Goal: Task Accomplishment & Management: Manage account settings

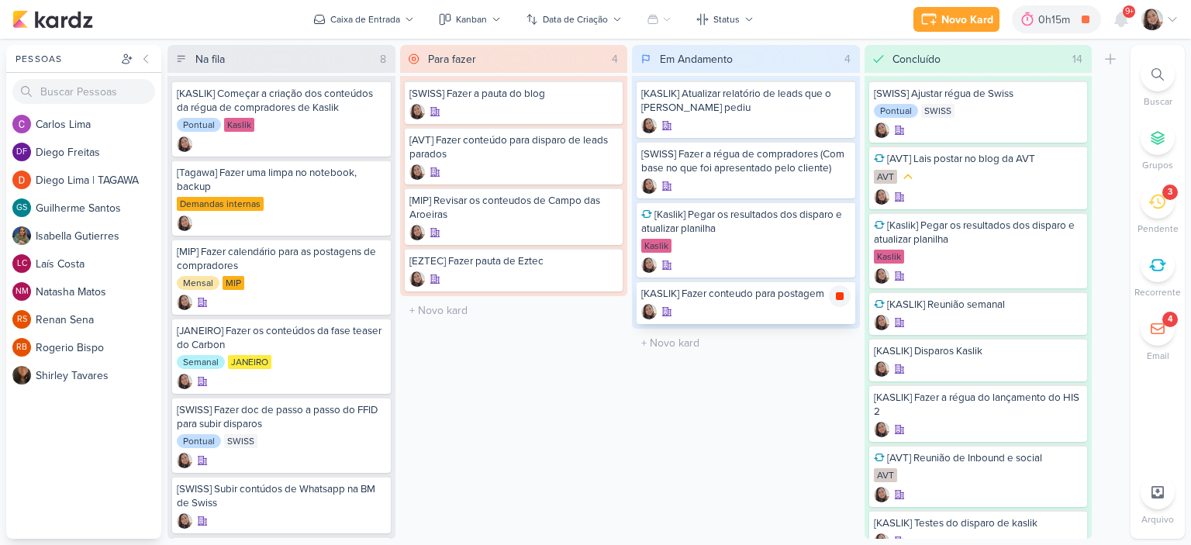
click at [844, 297] on icon at bounding box center [839, 296] width 12 height 12
click at [1169, 23] on icon at bounding box center [1172, 19] width 12 height 12
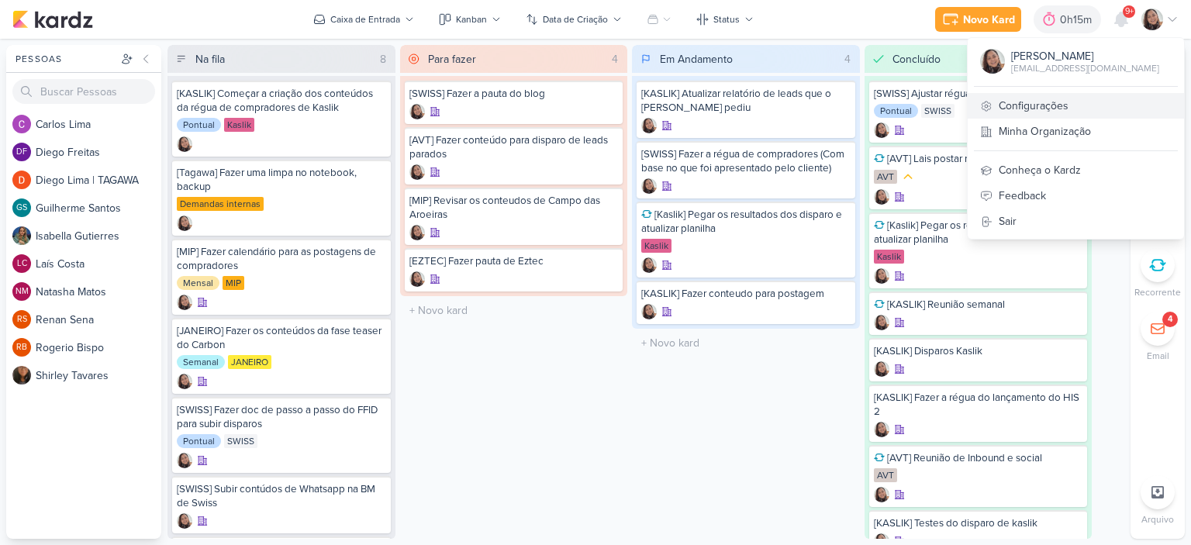
click at [1033, 98] on link "Configurações" at bounding box center [1076, 106] width 216 height 26
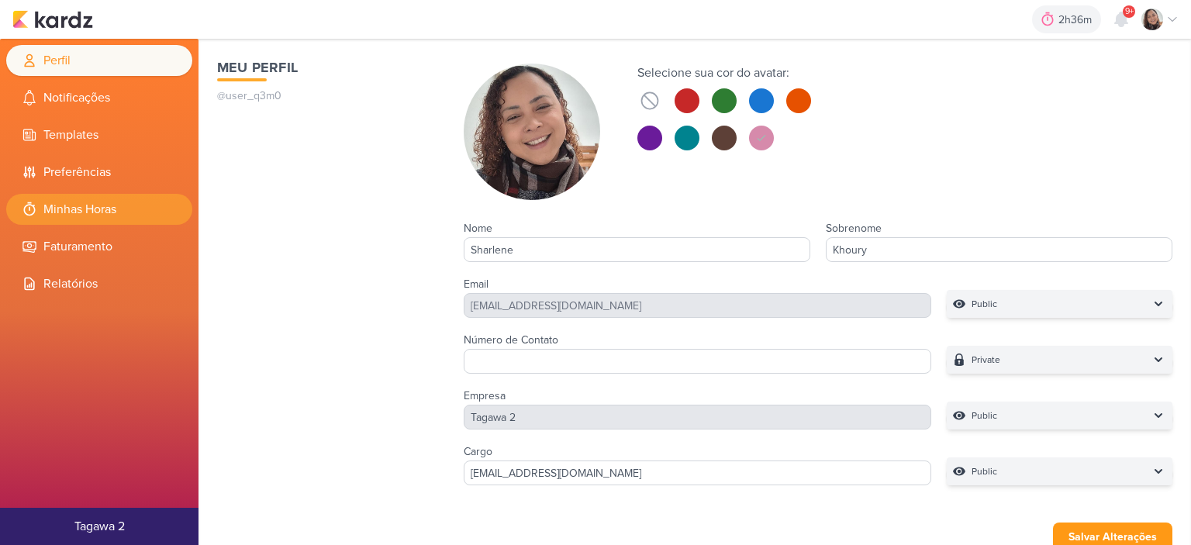
click at [88, 203] on li "Minhas Horas" at bounding box center [99, 209] width 186 height 31
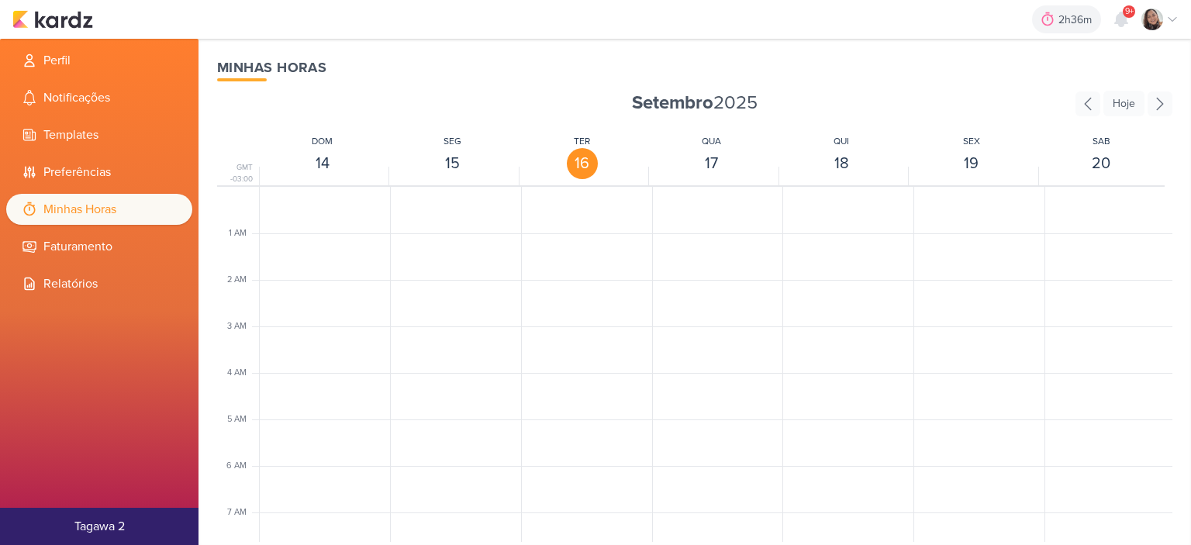
scroll to position [366, 0]
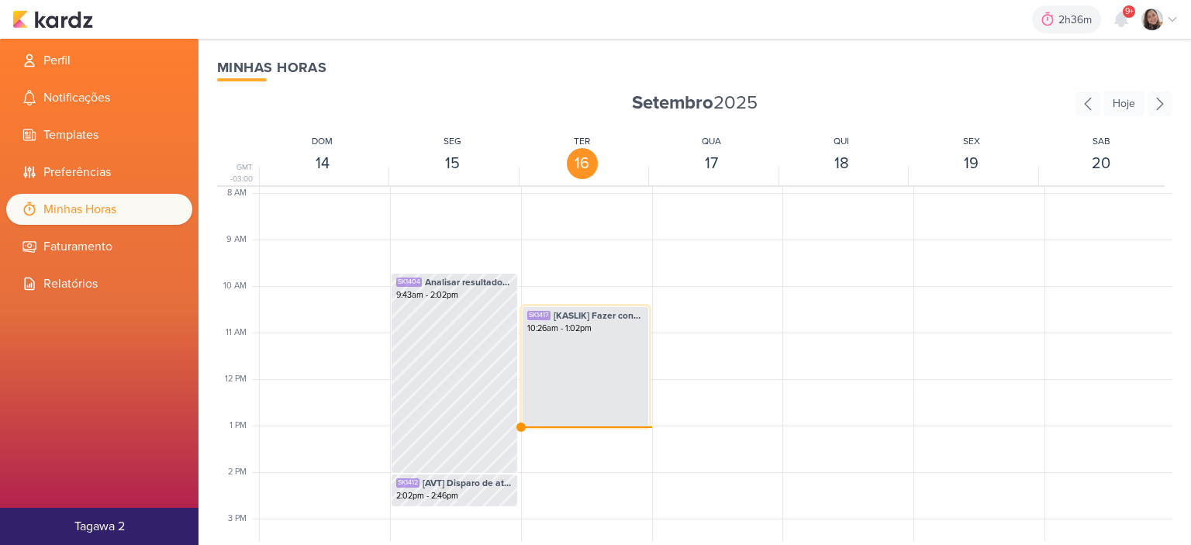
click at [611, 354] on div "SK1417 [KASLIK] Fazer conteudo para postagem 10:26am - 1:02pm" at bounding box center [585, 366] width 127 height 121
select select "pm"
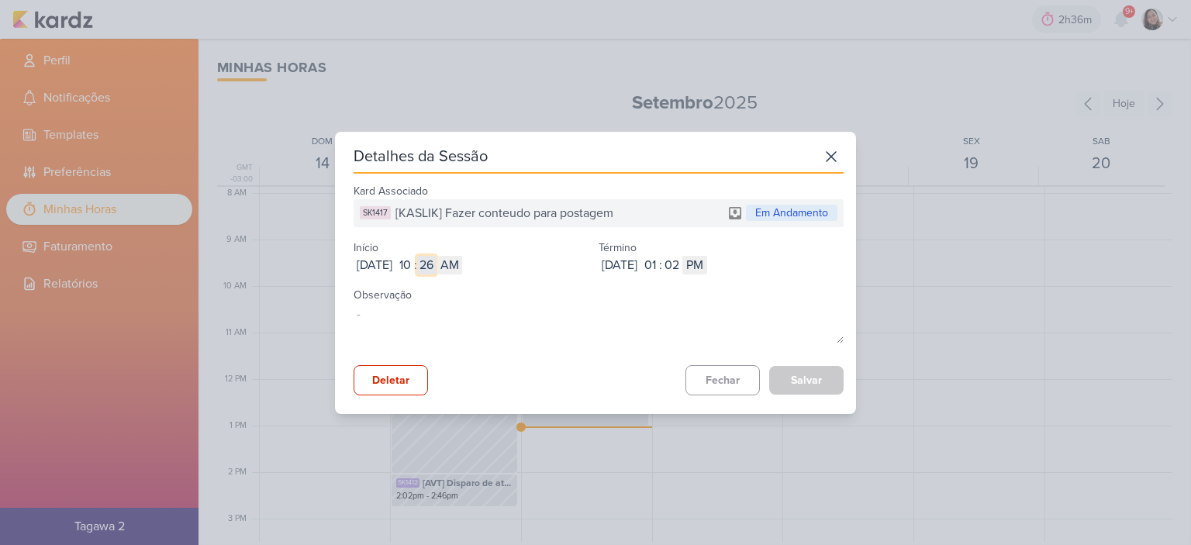
click at [436, 272] on input "26" at bounding box center [426, 265] width 19 height 19
type input "5"
type input "05"
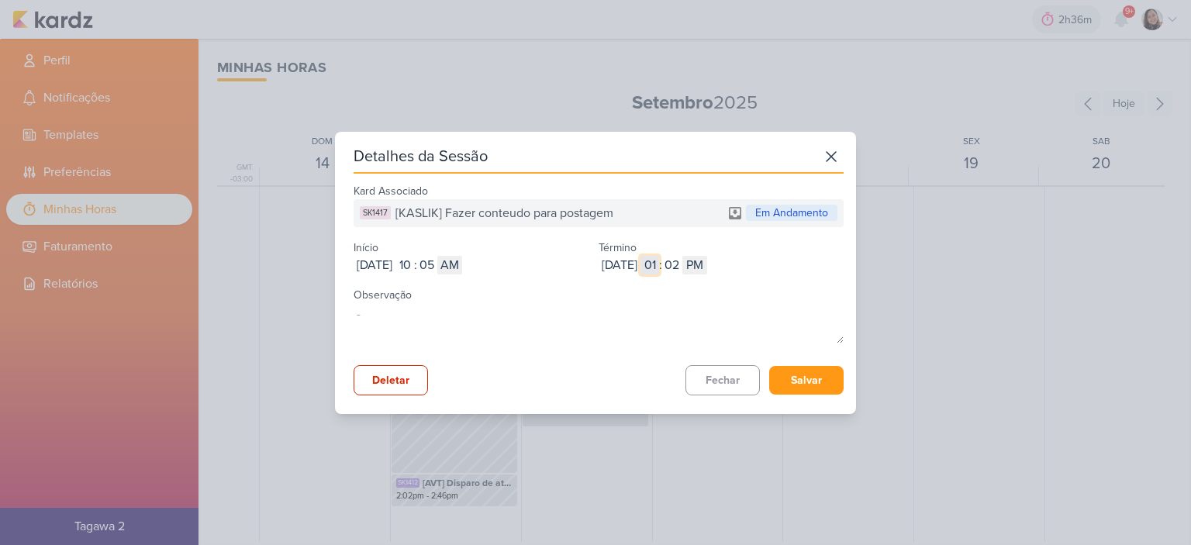
click at [659, 261] on input "01" at bounding box center [649, 265] width 19 height 19
type input "11"
click at [707, 266] on select "AM PM" at bounding box center [694, 265] width 25 height 19
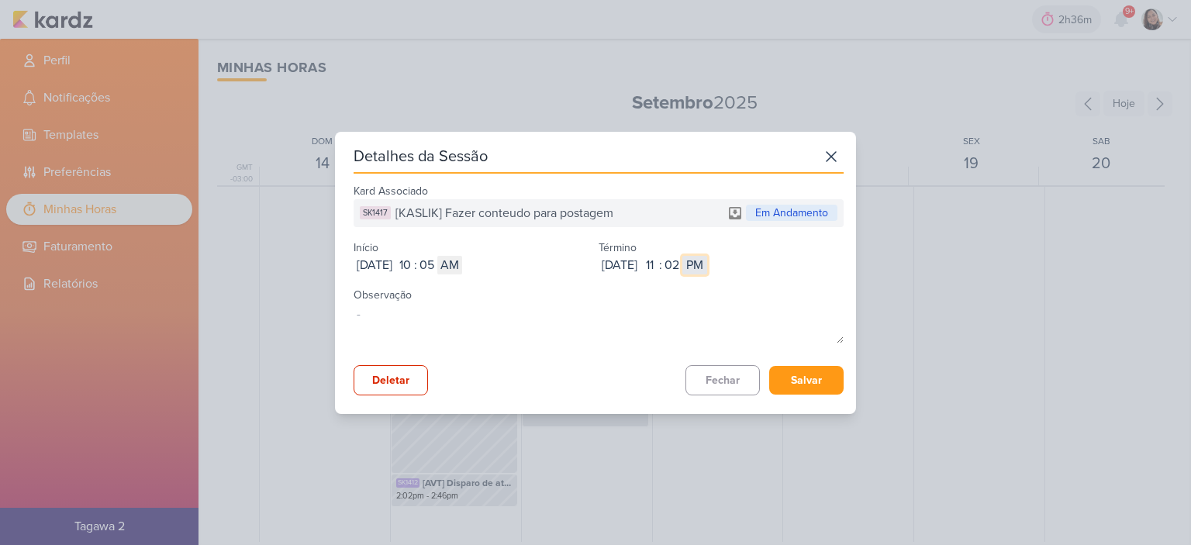
select select "am"
click at [707, 256] on select "AM PM" at bounding box center [694, 265] width 25 height 19
click at [799, 388] on button "Salvar" at bounding box center [806, 380] width 74 height 29
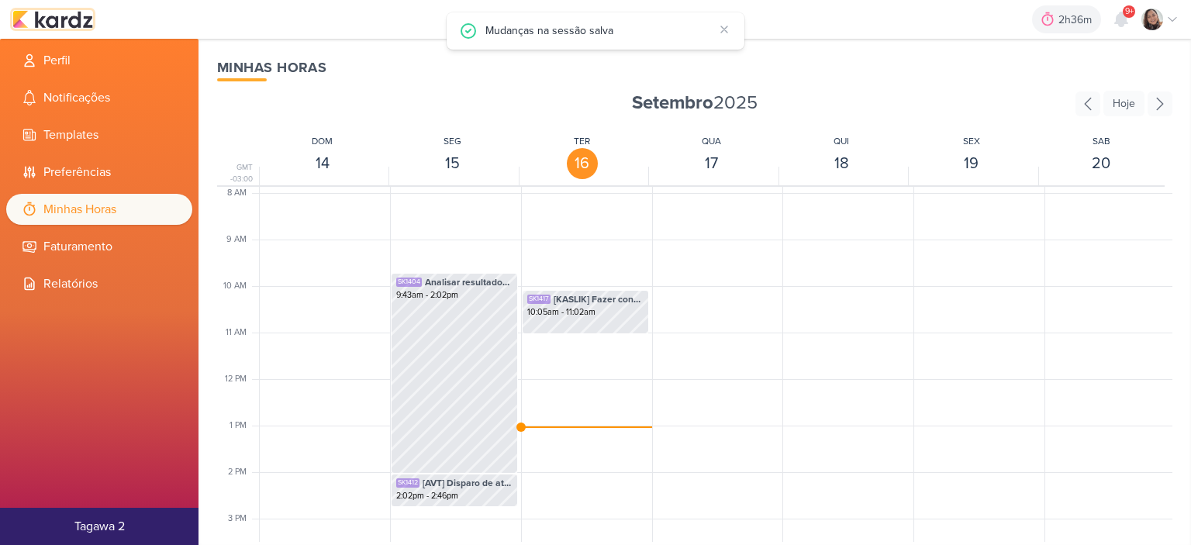
click at [82, 26] on img at bounding box center [52, 19] width 81 height 19
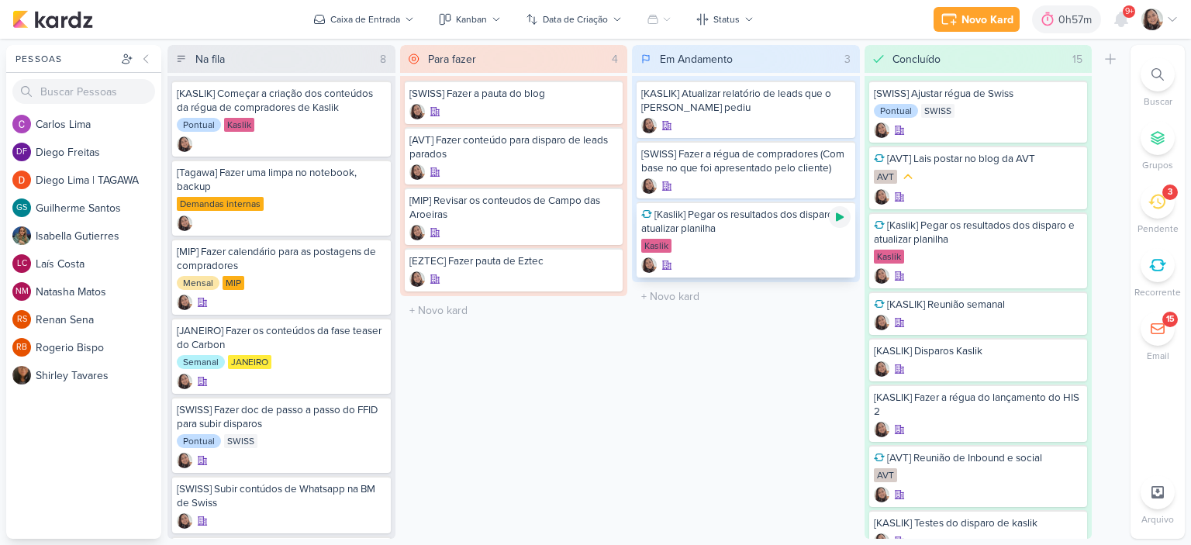
click at [842, 213] on icon at bounding box center [839, 217] width 12 height 12
click at [695, 291] on input "text" at bounding box center [746, 296] width 222 height 22
type input "D"
type input "[KASLIK] Dusparo do dia 17/09 - MEDICOS"
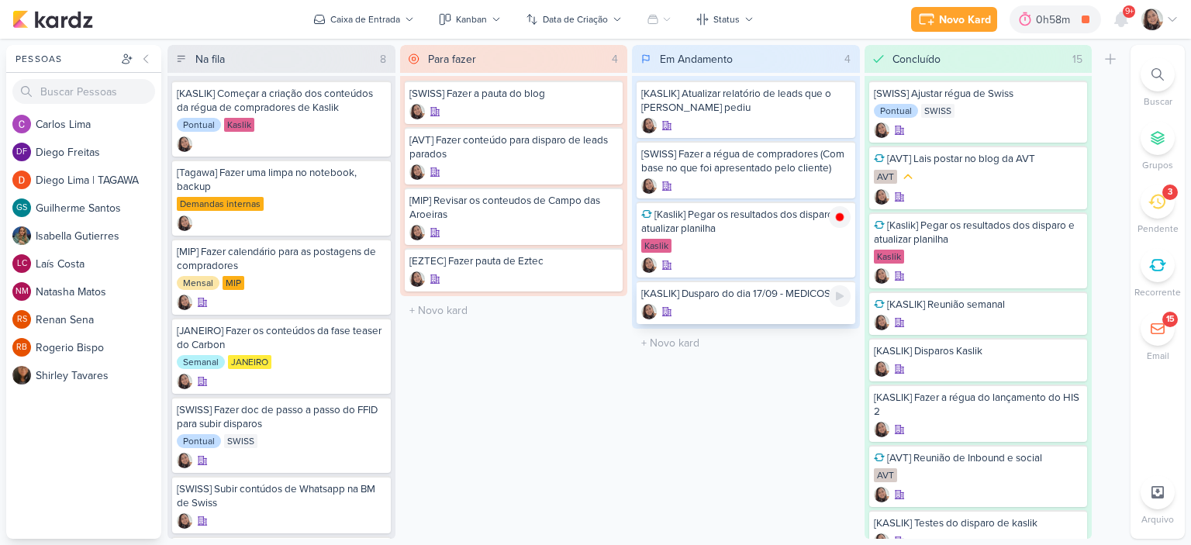
click at [708, 295] on div "[KASLIK] Dusparo do dia 17/09 - MEDICOS" at bounding box center [745, 294] width 209 height 14
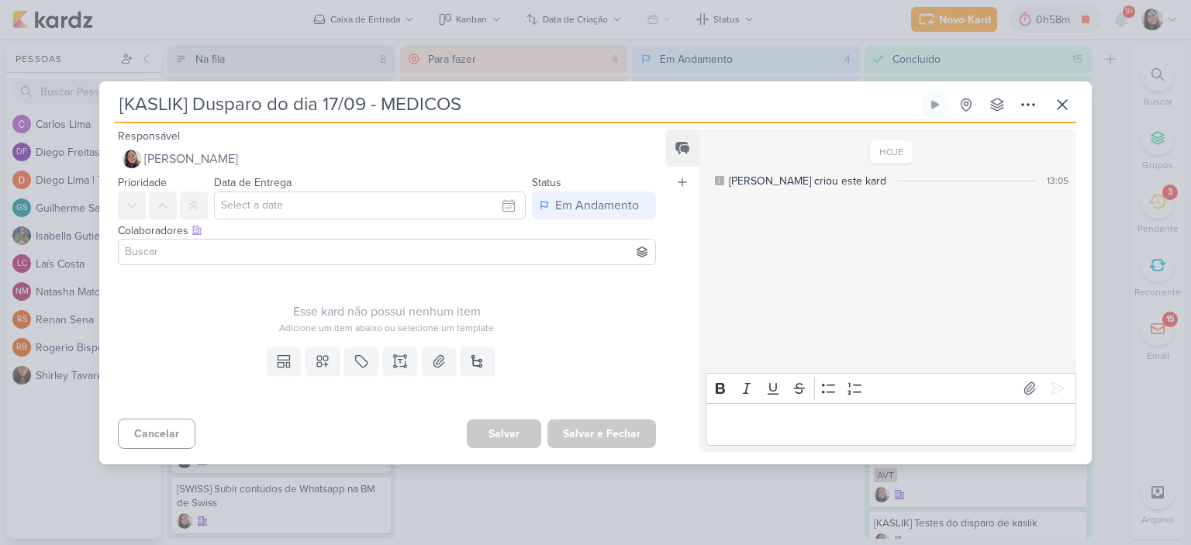
click at [216, 104] on input "[KASLIK] Dusparo do dia 17/09 - MEDICOS" at bounding box center [516, 105] width 803 height 28
type input "[KASLIK] DIsparo do dia 17/09 - MEDICOS"
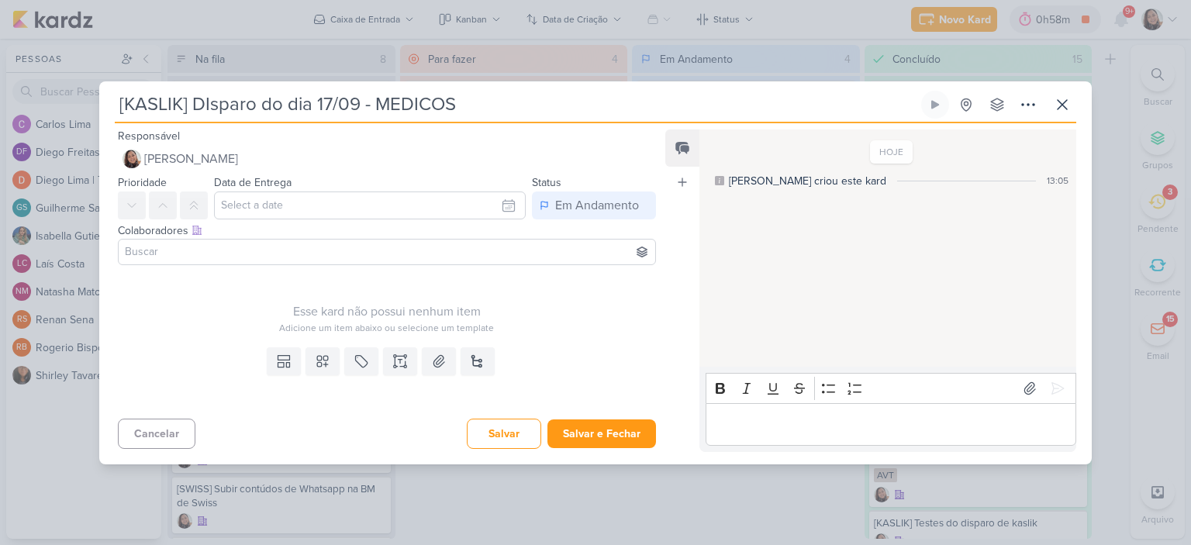
type input "[KASLIK] DIsparo do dia 17/09 - MEDICOS"
click at [506, 201] on input "text" at bounding box center [370, 206] width 312 height 28
click at [426, 330] on div "17" at bounding box center [432, 331] width 24 height 23
type input "17 de setembro de 2025 às 23:59"
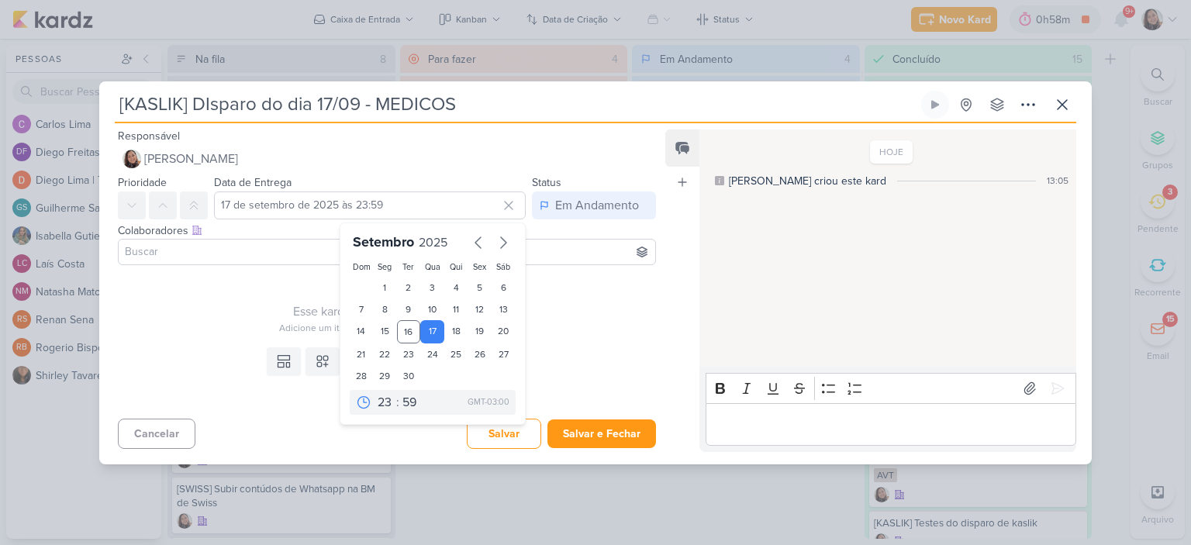
click at [251, 243] on input at bounding box center [387, 252] width 530 height 19
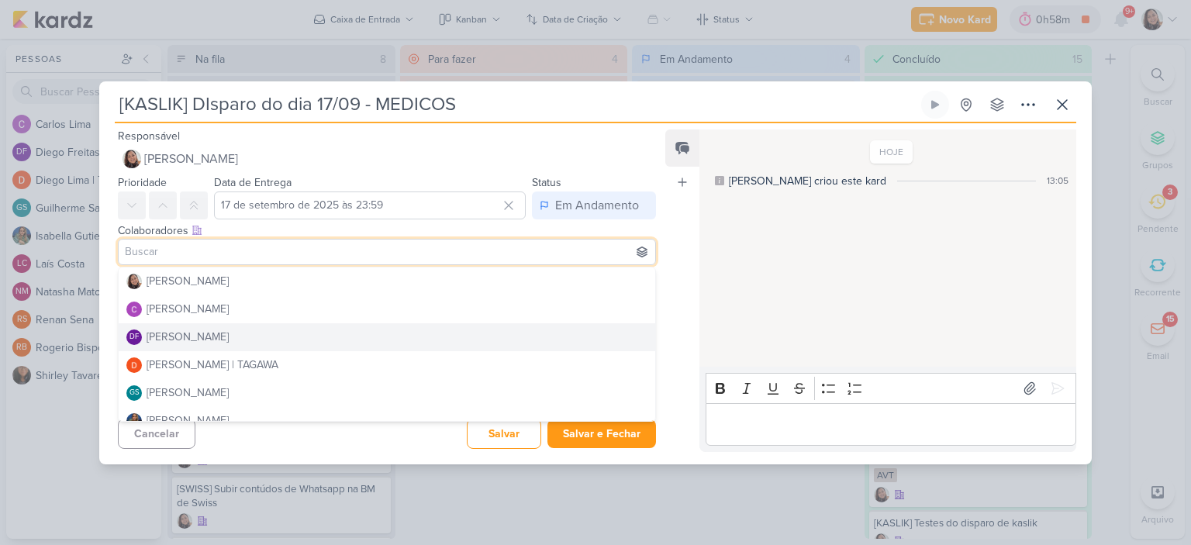
drag, startPoint x: 751, startPoint y: 287, endPoint x: 697, endPoint y: 306, distance: 56.9
click at [751, 288] on div "HOJE Sharlene criou este kard 13:05" at bounding box center [886, 249] width 375 height 236
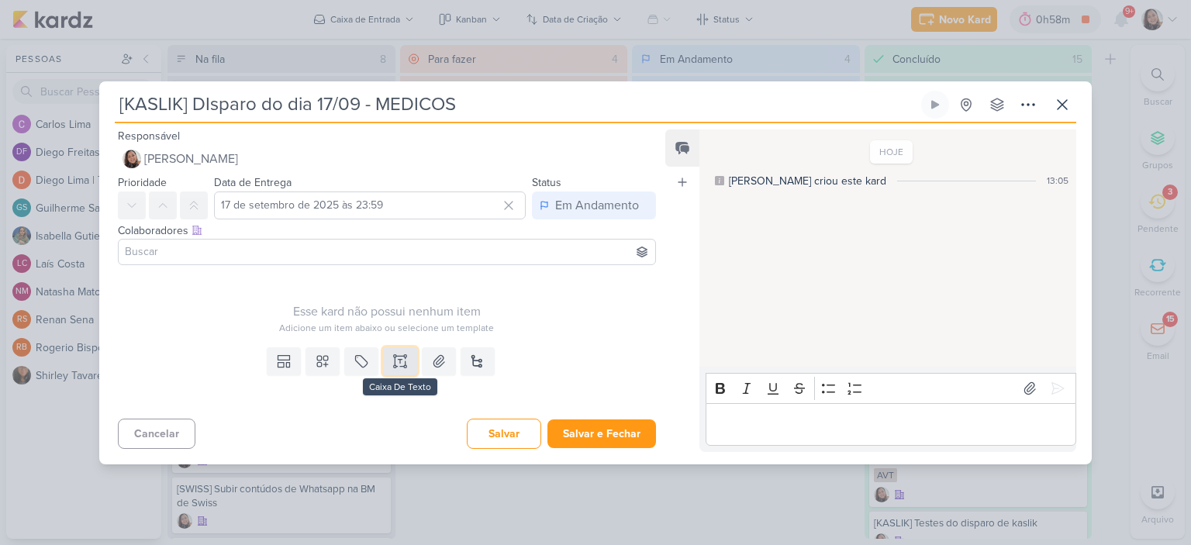
click at [393, 355] on icon at bounding box center [394, 355] width 2 height 2
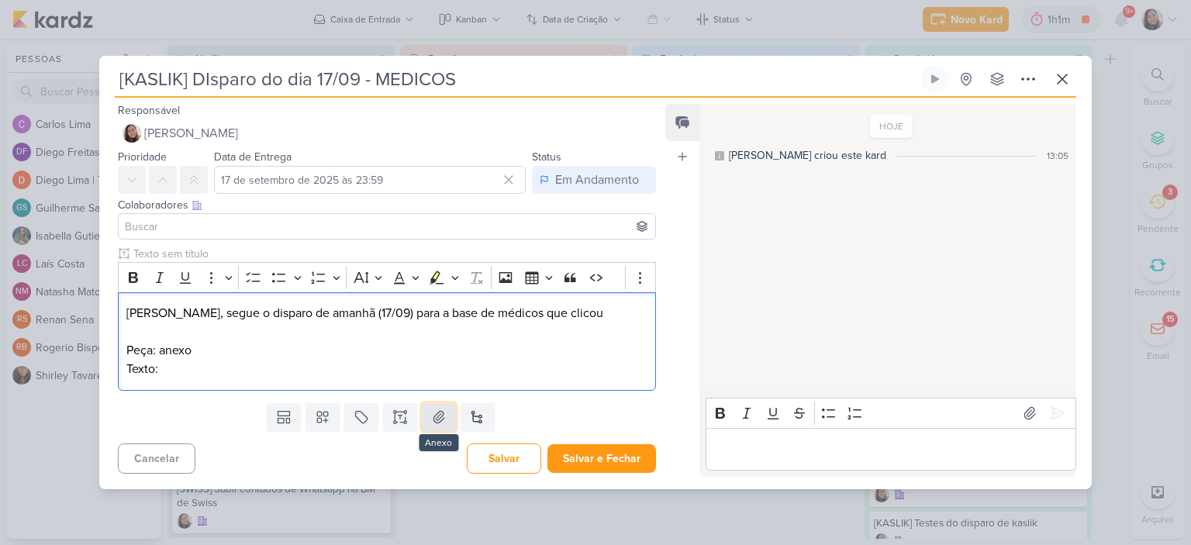
click at [431, 417] on icon at bounding box center [439, 417] width 16 height 16
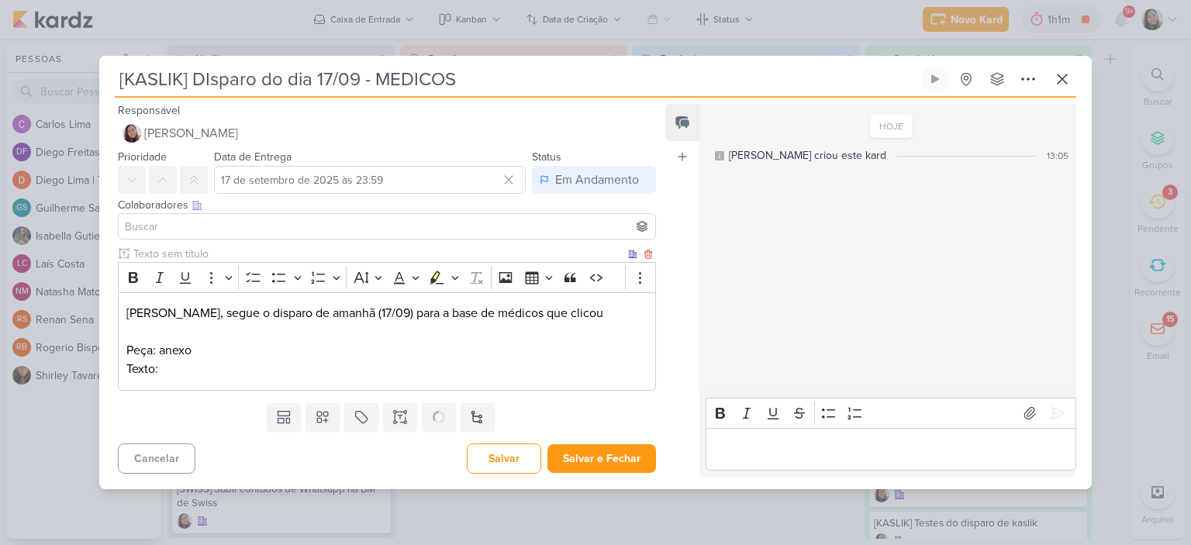
click at [319, 366] on div "Responsável Sharlene Khoury Nenhum contato encontrado create new contact Novo C…" at bounding box center [380, 288] width 563 height 375
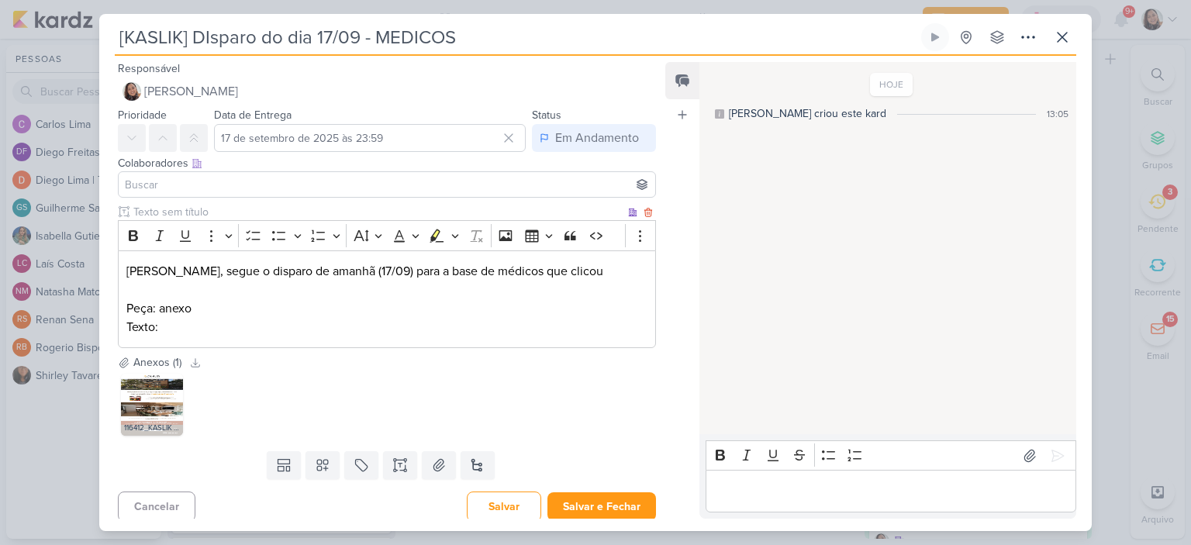
click at [381, 331] on p "Texto:" at bounding box center [386, 327] width 521 height 19
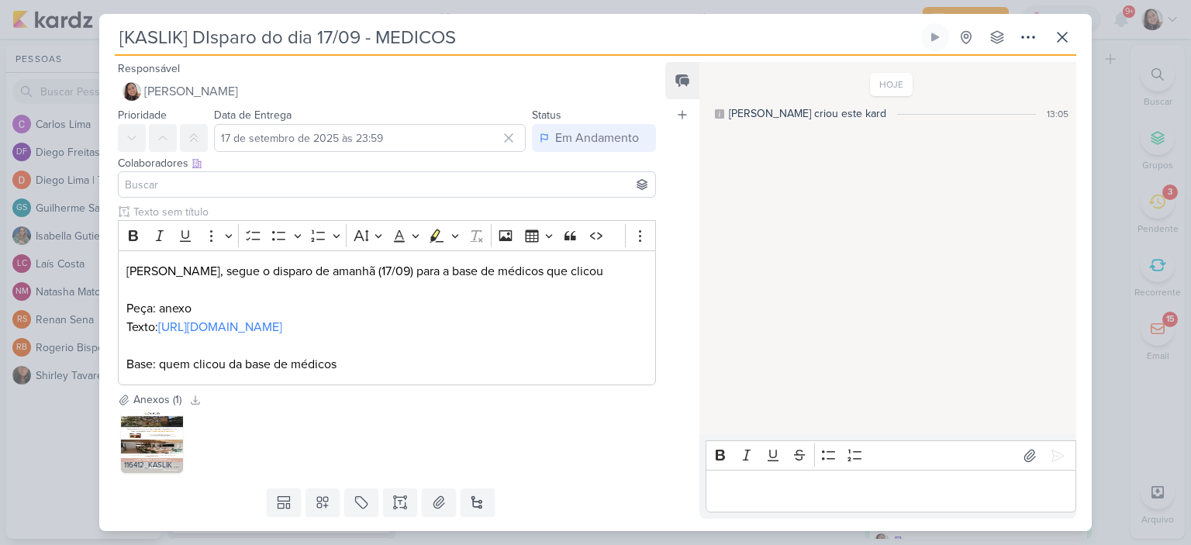
click at [209, 179] on input at bounding box center [387, 184] width 530 height 19
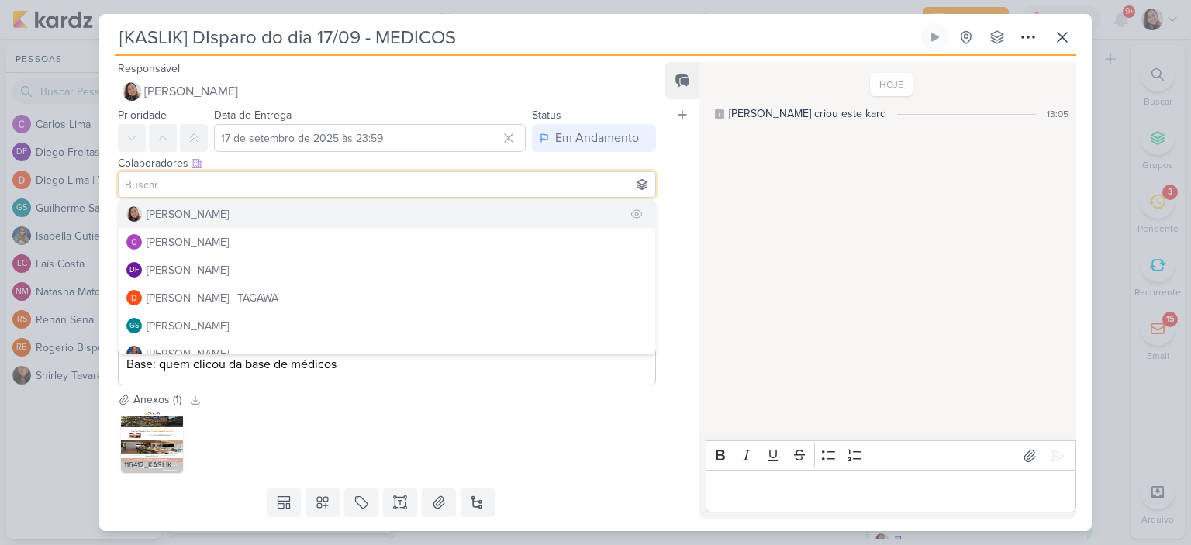
click at [206, 212] on div "[PERSON_NAME]" at bounding box center [188, 214] width 82 height 16
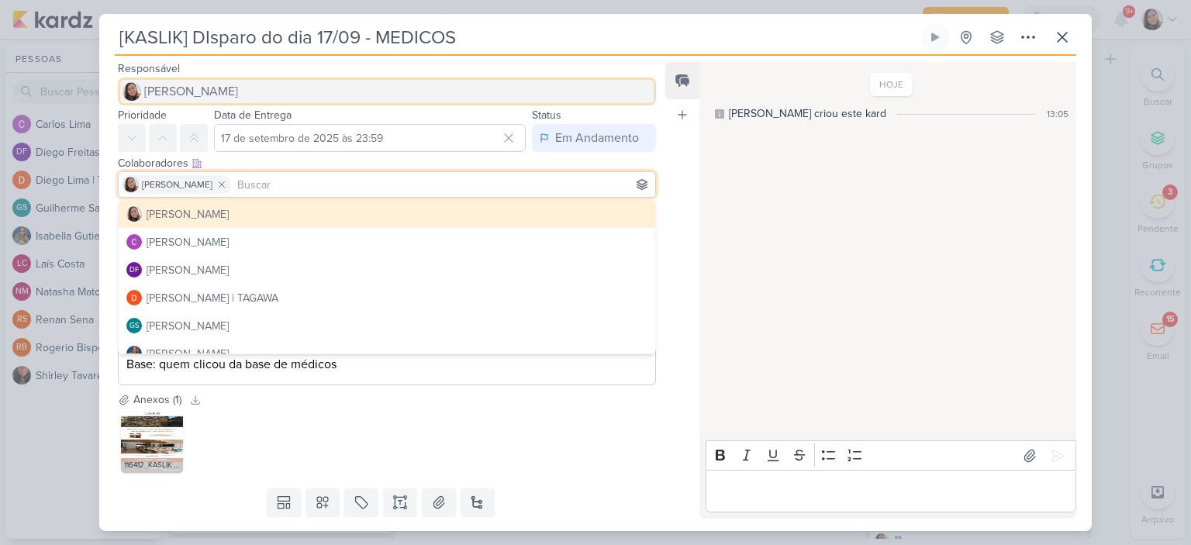
click at [218, 94] on span "[PERSON_NAME]" at bounding box center [191, 91] width 94 height 19
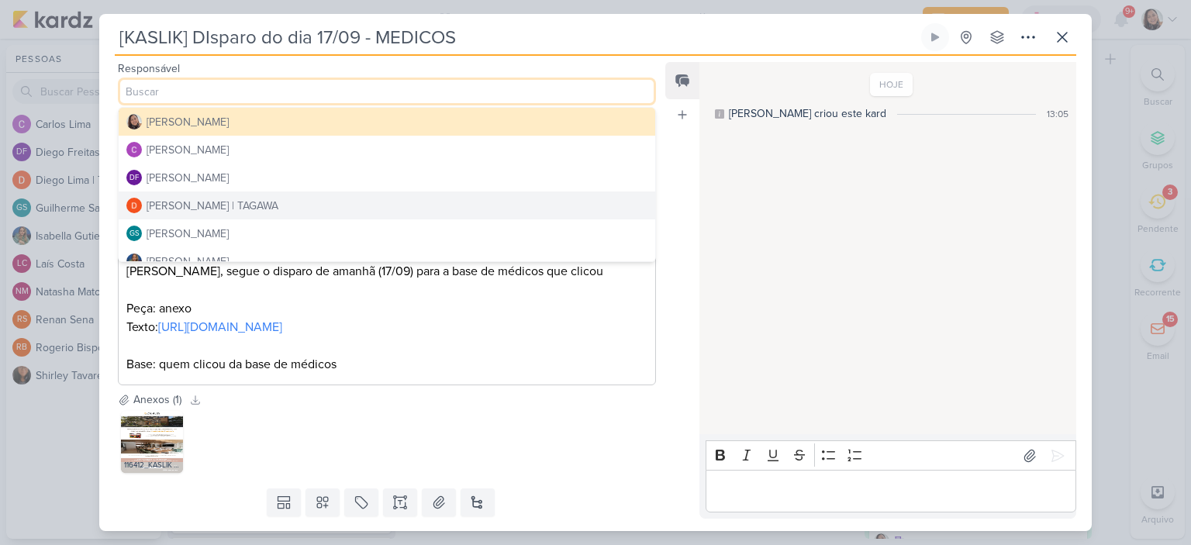
click at [188, 199] on div "Diego Lima | TAGAWA" at bounding box center [213, 206] width 132 height 16
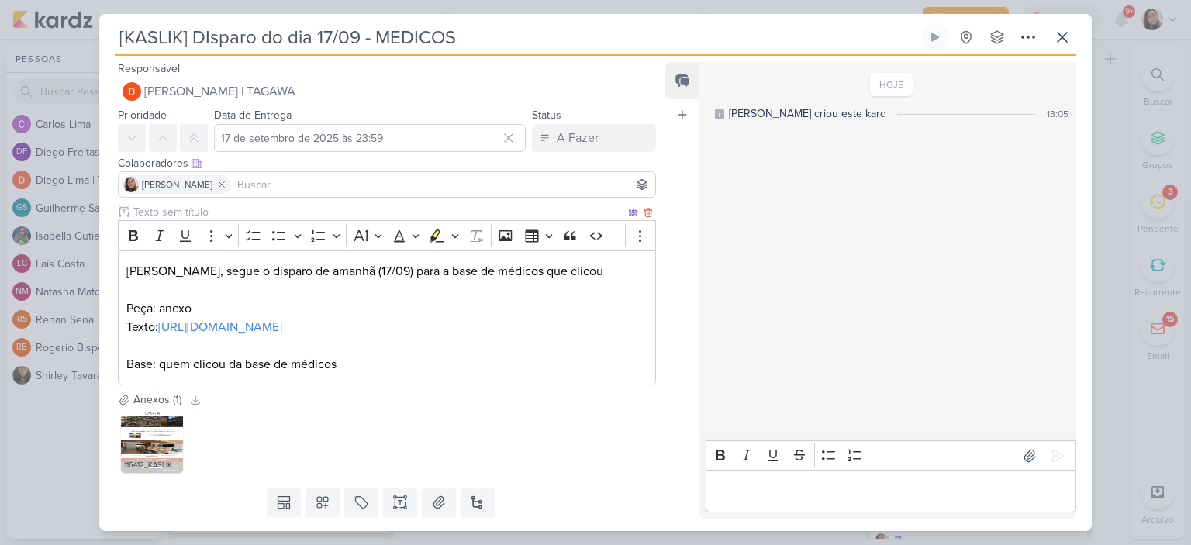
scroll to position [61, 0]
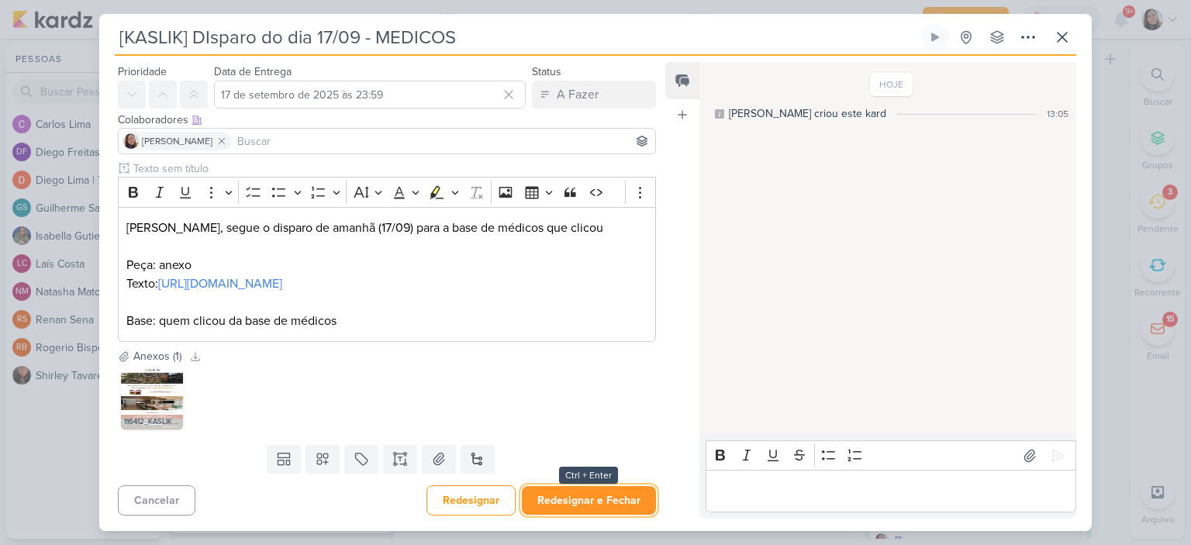
click at [609, 494] on button "Redesignar e Fechar" at bounding box center [589, 500] width 134 height 29
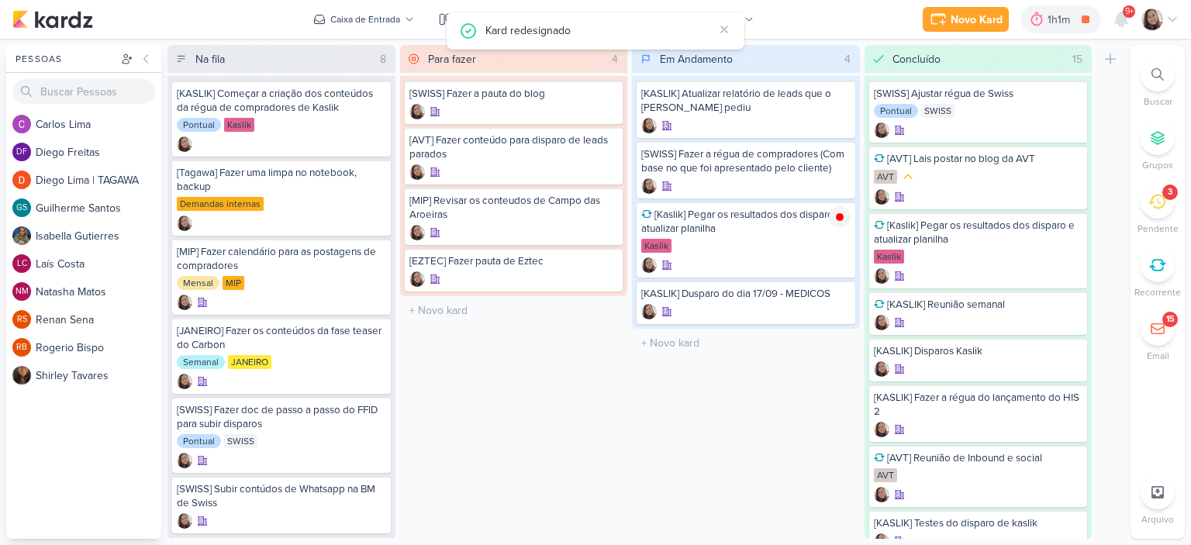
scroll to position [0, 0]
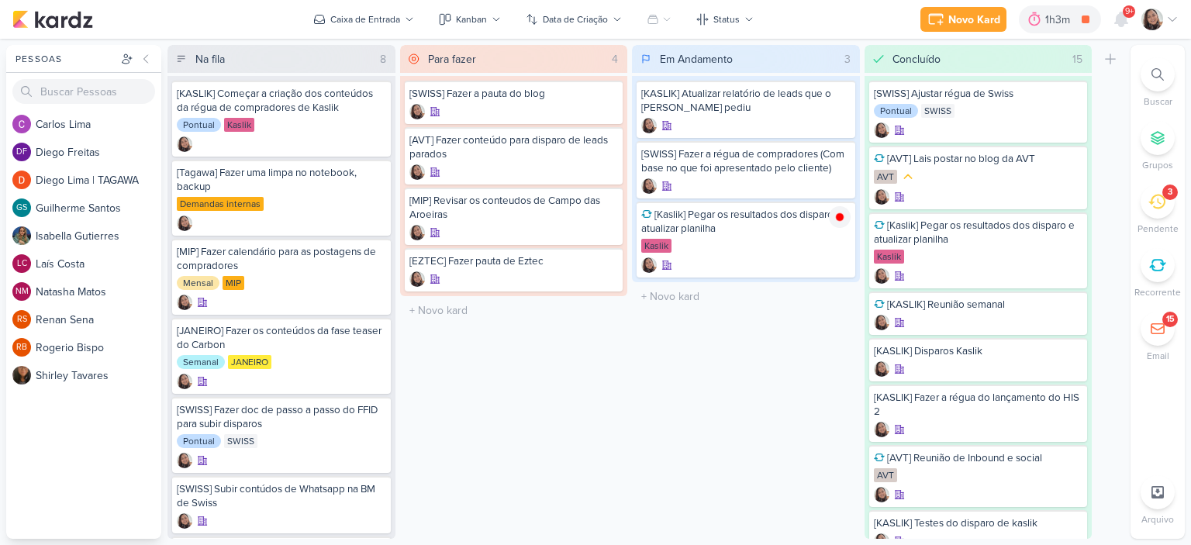
click at [1168, 16] on icon at bounding box center [1172, 19] width 12 height 12
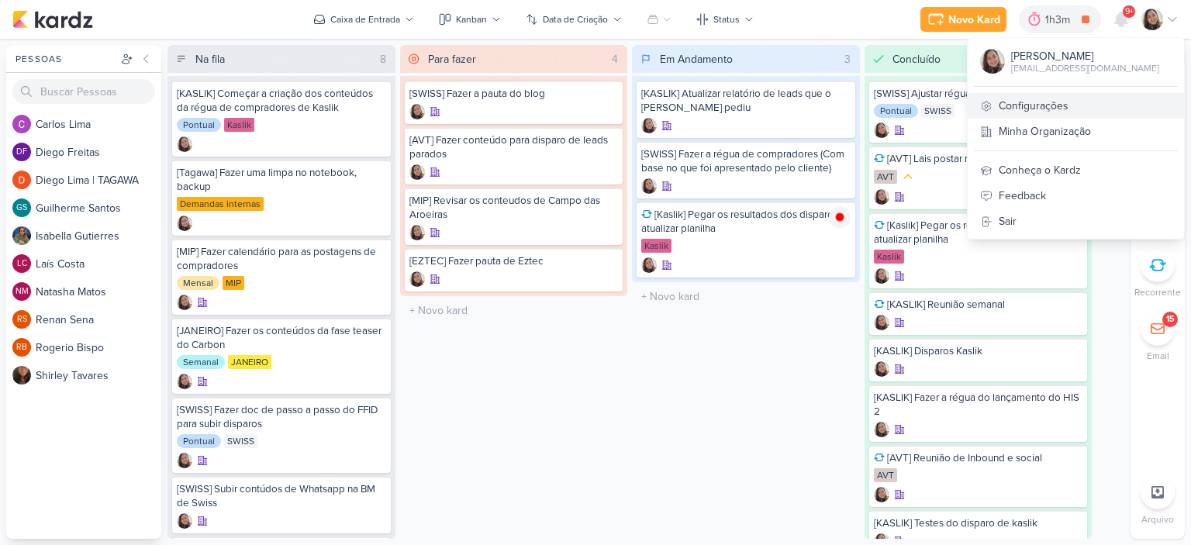
click at [1037, 105] on link "Configurações" at bounding box center [1076, 106] width 216 height 26
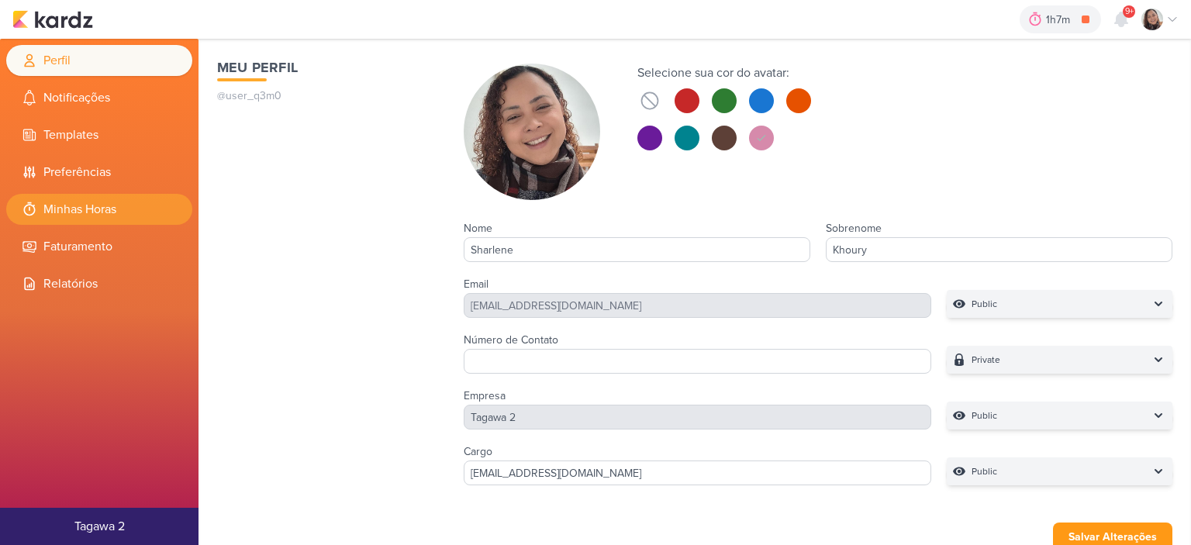
click at [57, 204] on li "Minhas Horas" at bounding box center [99, 209] width 186 height 31
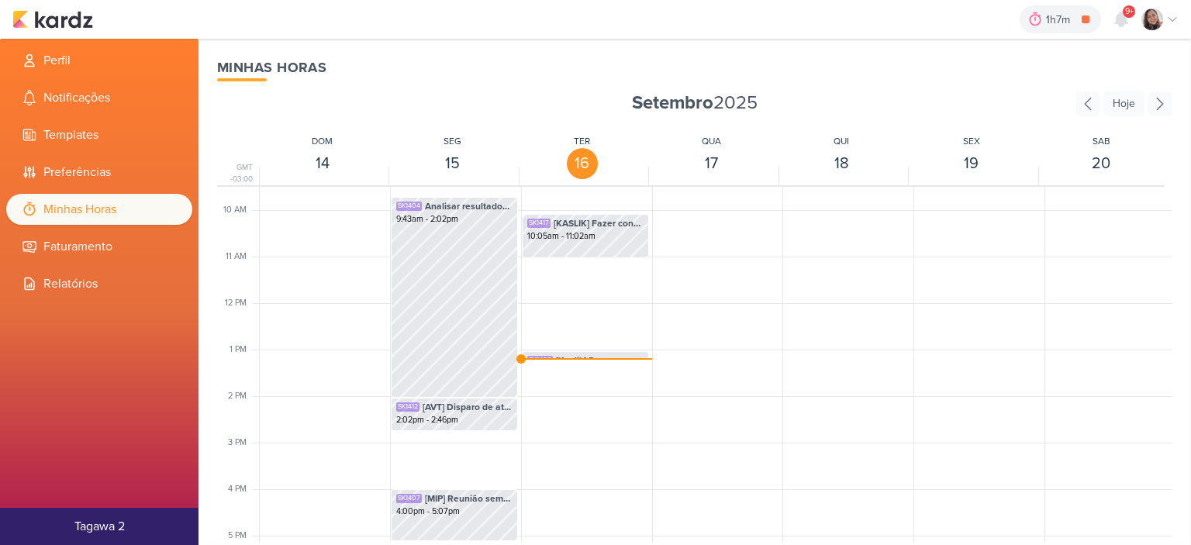
scroll to position [366, 0]
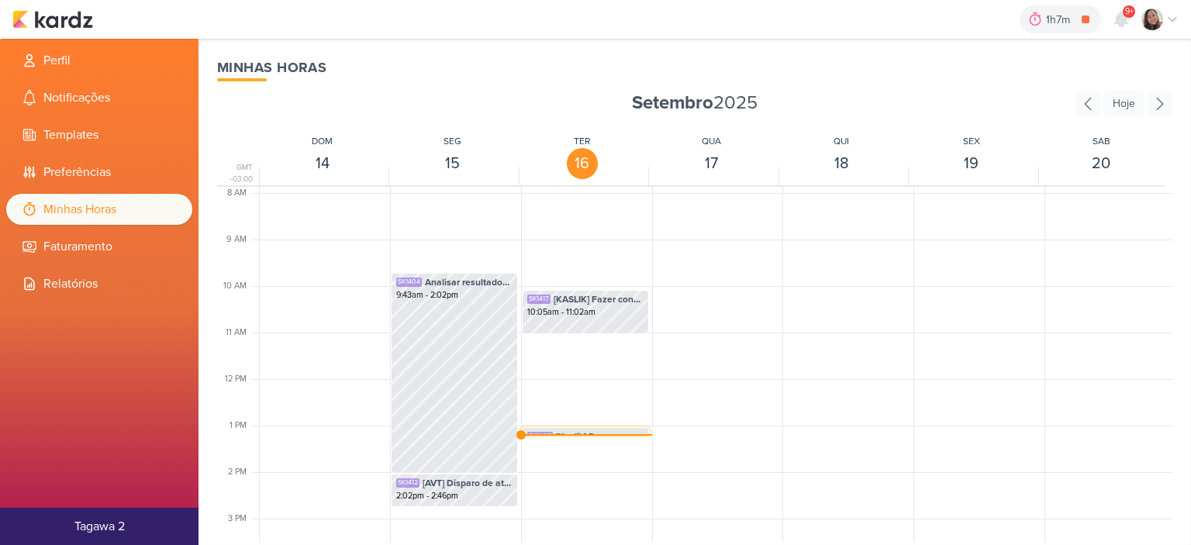
click at [588, 433] on span "[Kaslik] Pegar os resultados dos disparo e atualizar planilha" at bounding box center [600, 437] width 88 height 14
select select "pm"
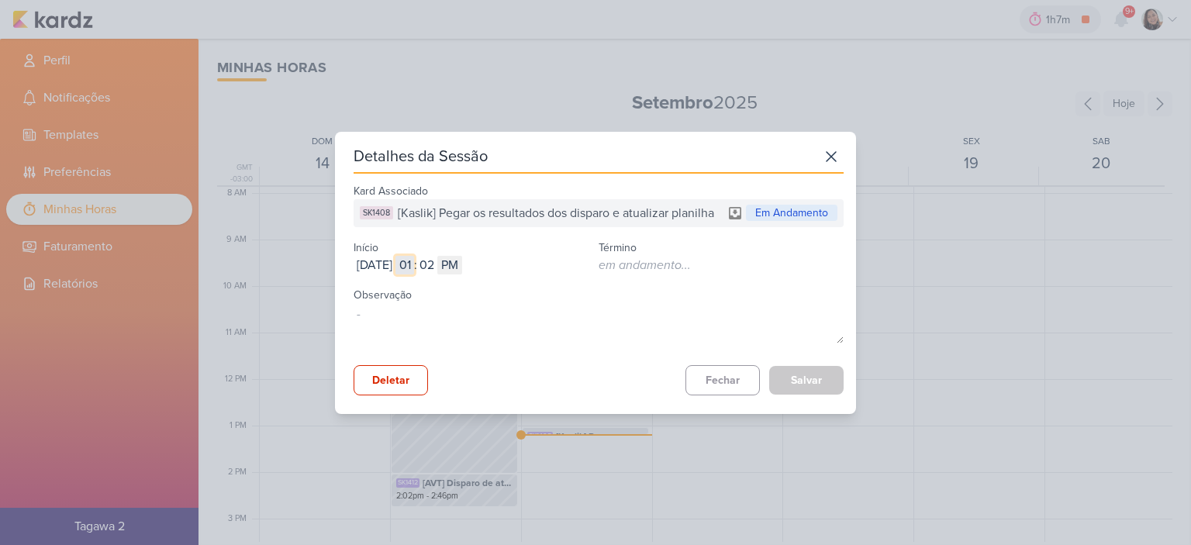
click at [414, 261] on input "01" at bounding box center [404, 265] width 19 height 19
type input "11"
click at [831, 153] on icon at bounding box center [831, 156] width 25 height 25
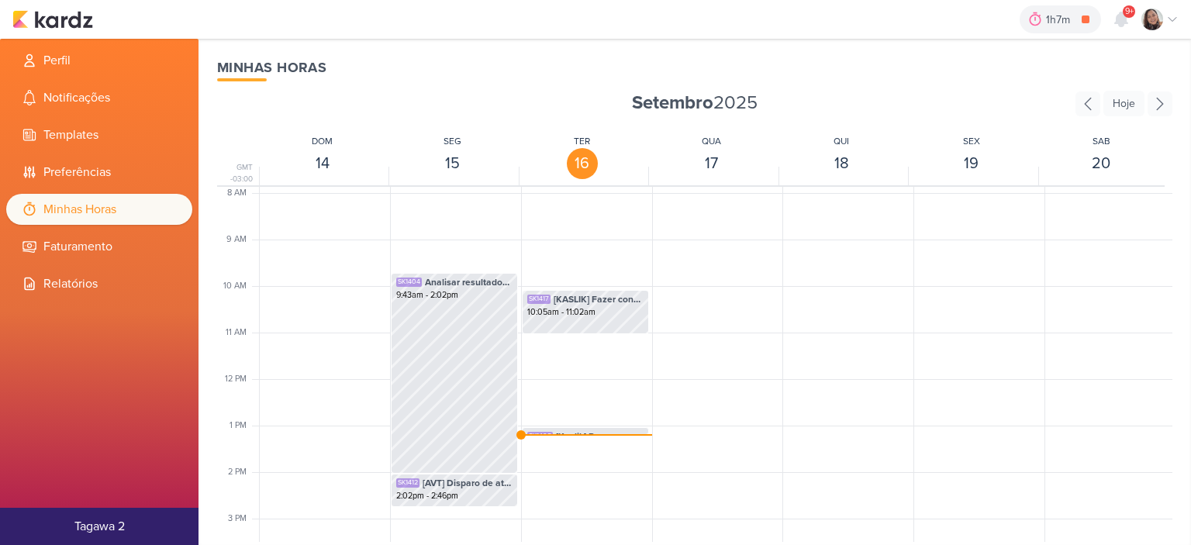
click at [589, 435] on div "SK1408 [Kaslik] Pegar os resultados dos disparo e atualizar planilha 1:02pm - 1…" at bounding box center [585, 379] width 128 height 1116
click at [584, 434] on div "SK1408 [Kaslik] Pegar os resultados dos disparo e atualizar planilha 1:02pm - 1…" at bounding box center [585, 379] width 128 height 1116
click at [578, 430] on span "[Kaslik] Pegar os resultados dos disparo e atualizar planilha" at bounding box center [600, 437] width 88 height 14
select select "pm"
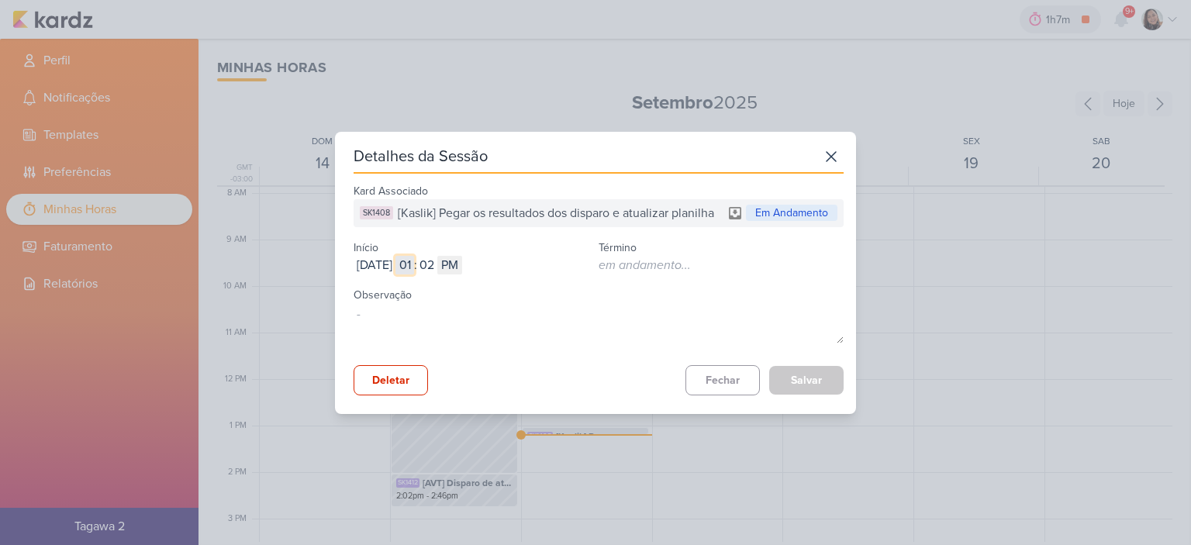
click at [414, 266] on input "01" at bounding box center [404, 265] width 19 height 19
type input "11"
click at [462, 261] on select "AM PM" at bounding box center [449, 265] width 25 height 19
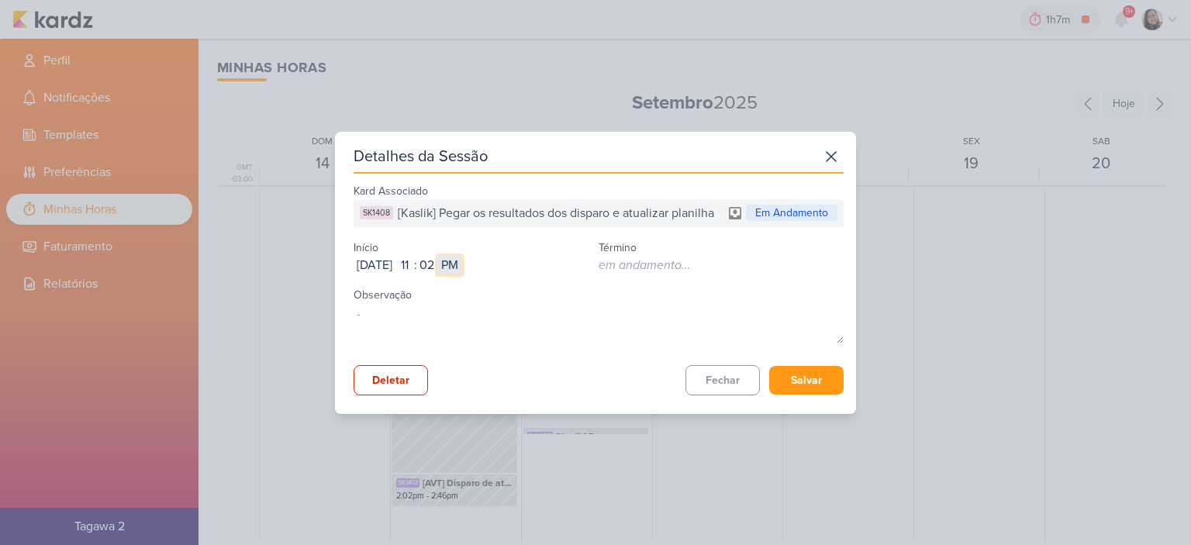
select select "am"
click at [462, 256] on select "AM PM" at bounding box center [449, 265] width 25 height 19
click at [818, 375] on button "Salvar" at bounding box center [806, 380] width 74 height 29
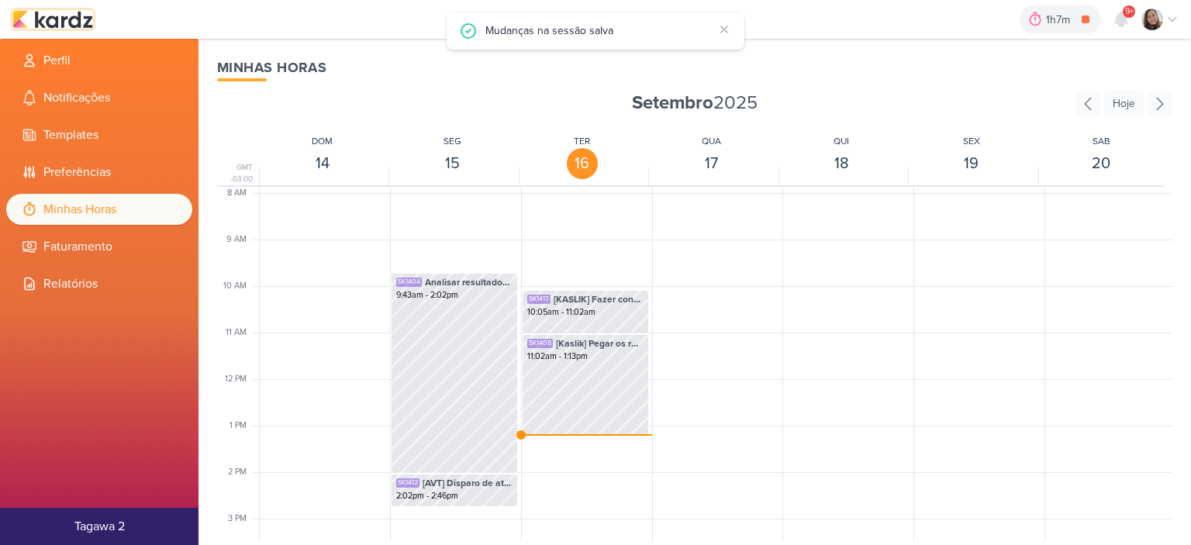
click at [65, 21] on img at bounding box center [52, 19] width 81 height 19
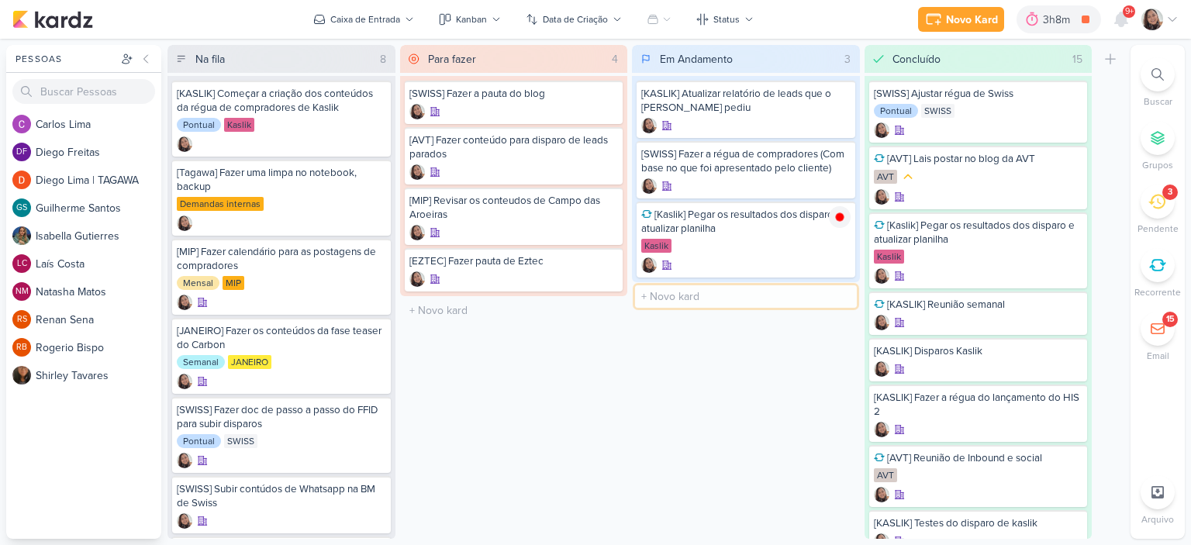
click at [678, 297] on input "text" at bounding box center [746, 296] width 222 height 22
click at [1172, 19] on icon at bounding box center [1172, 19] width 12 height 12
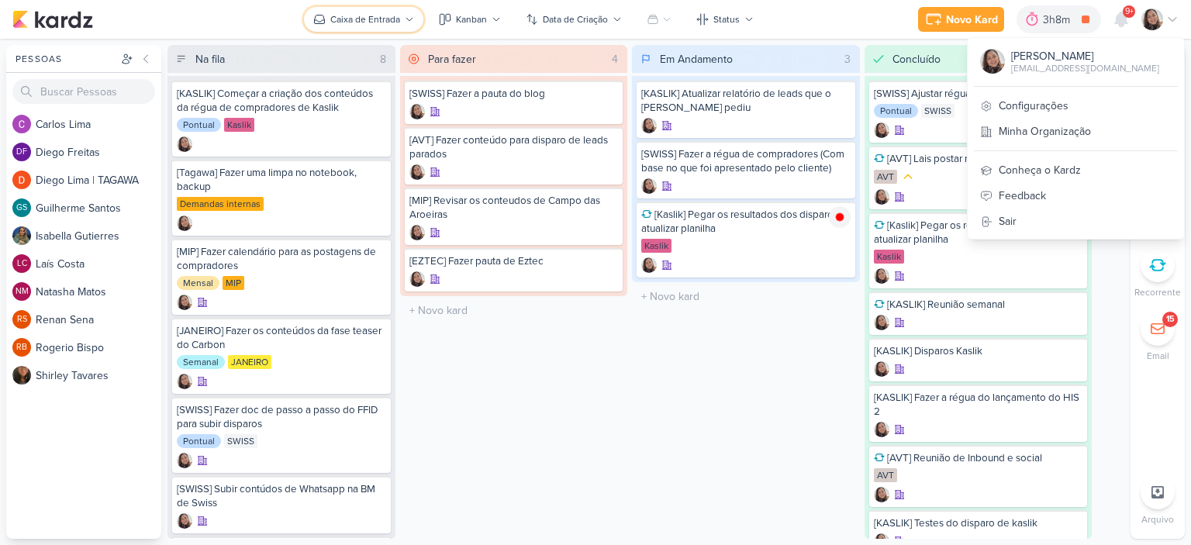
click at [400, 8] on button "Caixa de Entrada" at bounding box center [363, 19] width 119 height 25
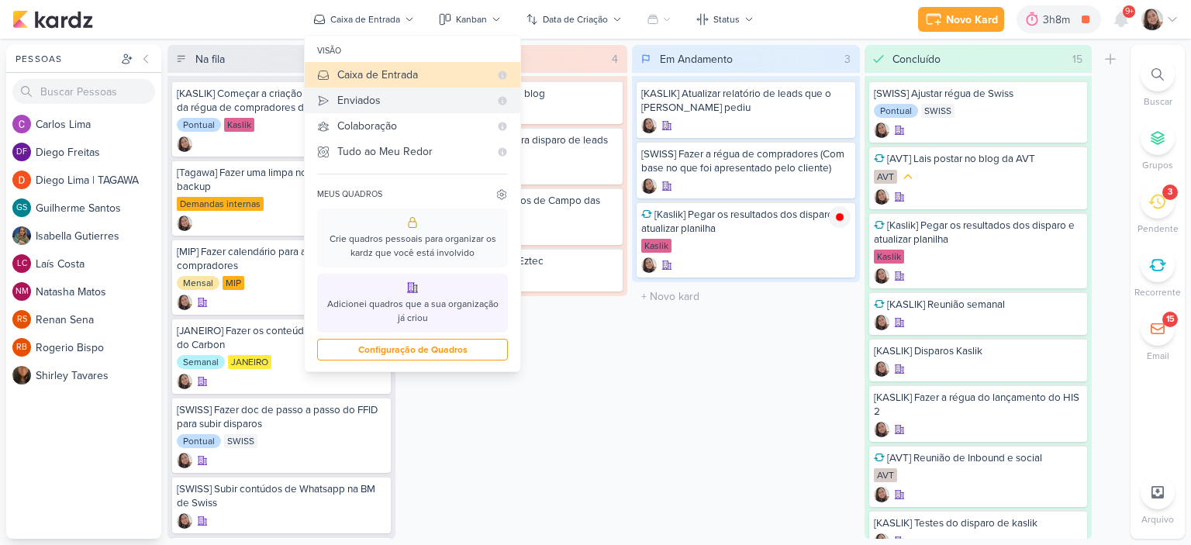
click at [378, 102] on div "Enviados" at bounding box center [413, 100] width 152 height 16
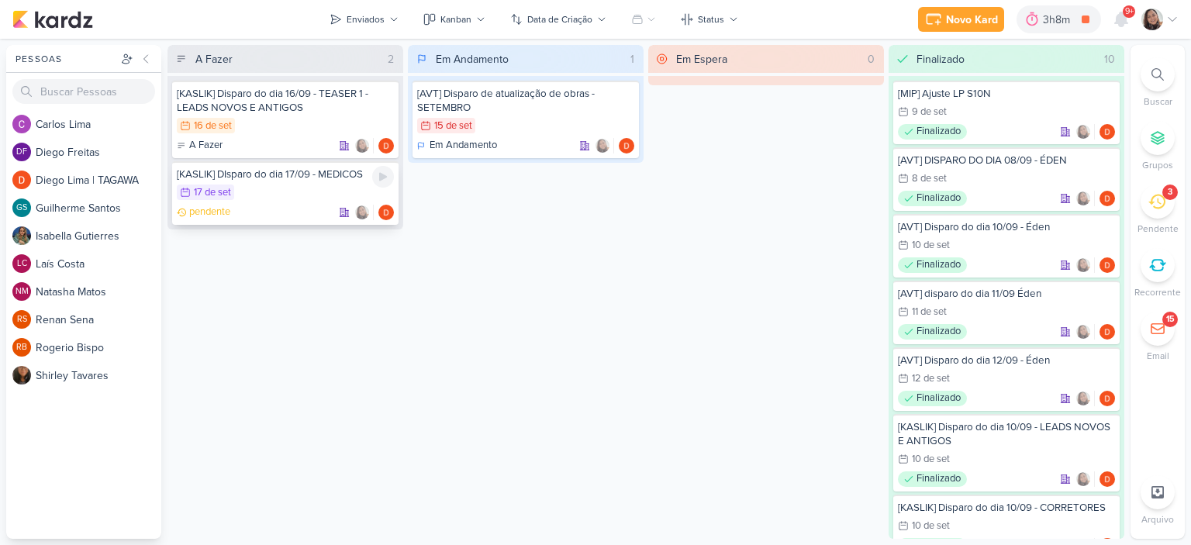
click at [383, 174] on icon at bounding box center [383, 177] width 8 height 9
click at [54, 22] on img at bounding box center [52, 19] width 81 height 19
click at [1179, 22] on div "Novo Kard Ctrl + k 3h8m [KASLIK] DIsparo do dia 17/09 - MEDICOS 0h0m Hoje 3h8m …" at bounding box center [595, 19] width 1191 height 39
click at [1172, 20] on icon at bounding box center [1172, 19] width 12 height 12
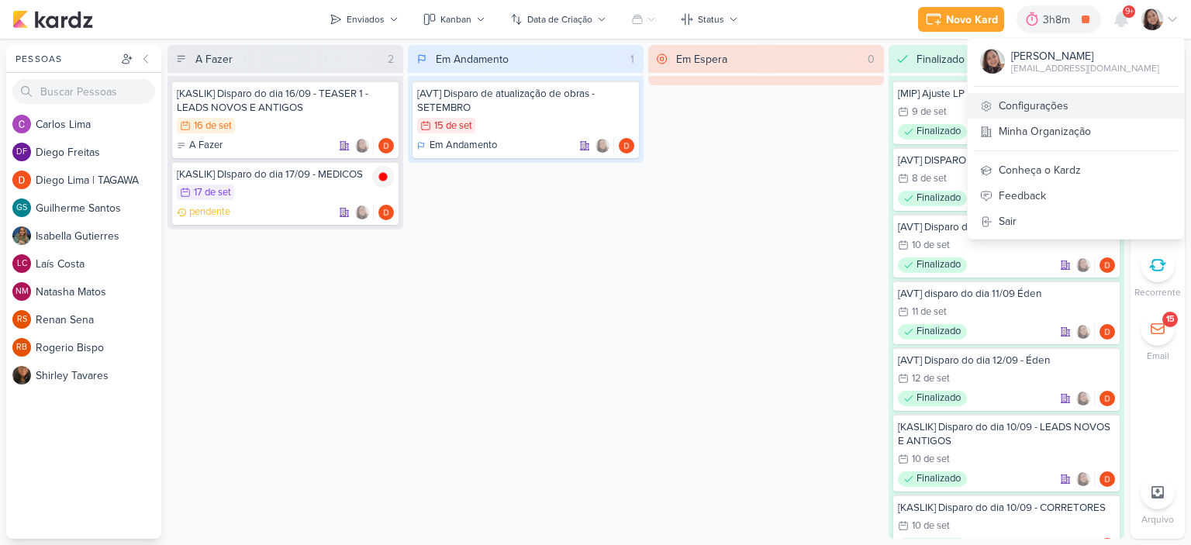
click at [1042, 103] on link "Configurações" at bounding box center [1076, 106] width 216 height 26
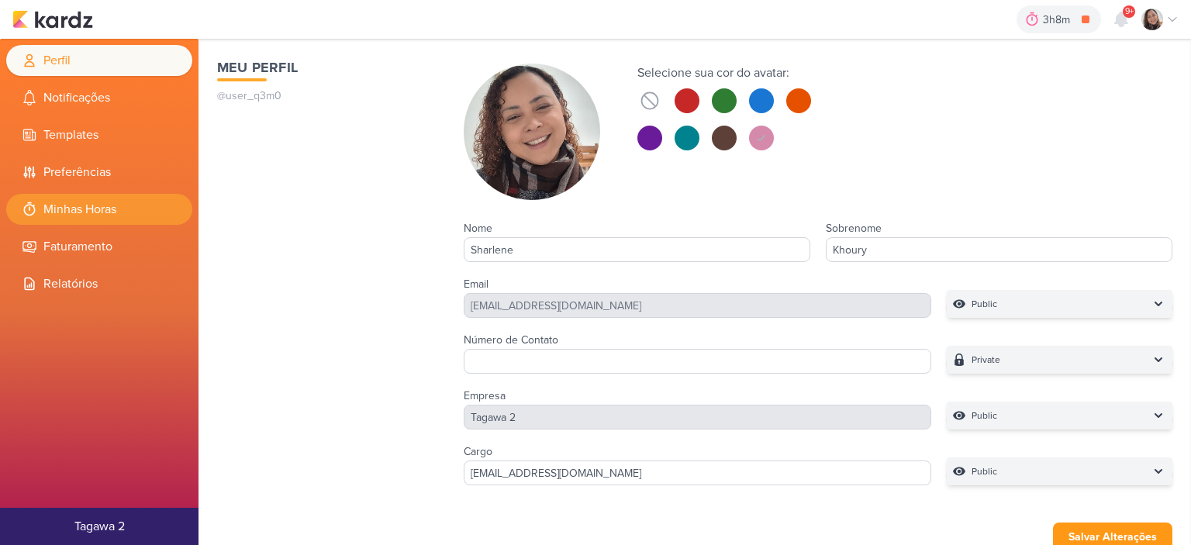
click at [54, 197] on li "Minhas Horas" at bounding box center [99, 209] width 186 height 31
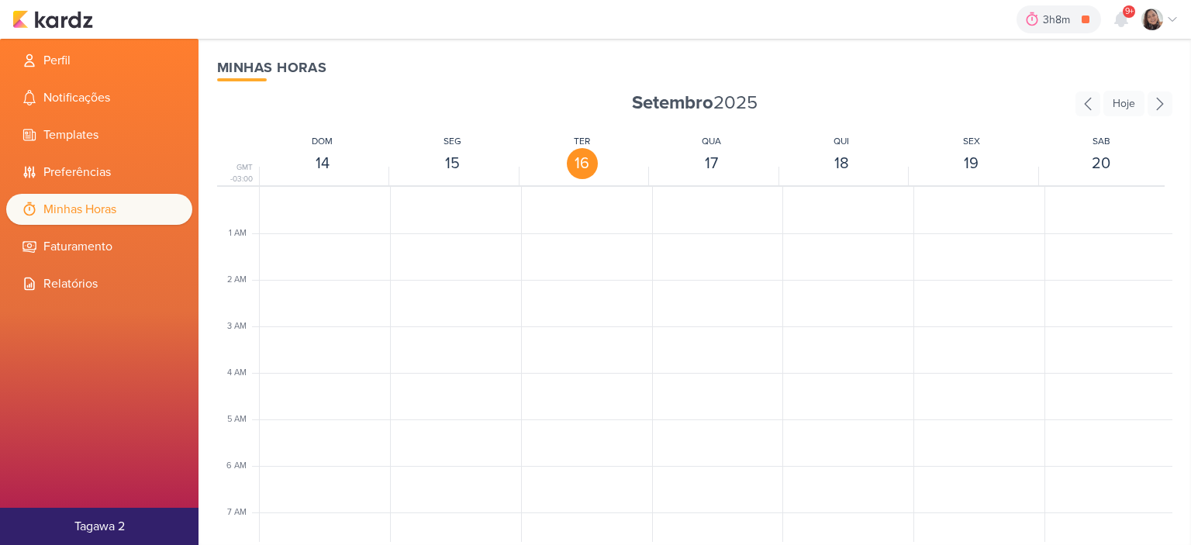
scroll to position [366, 0]
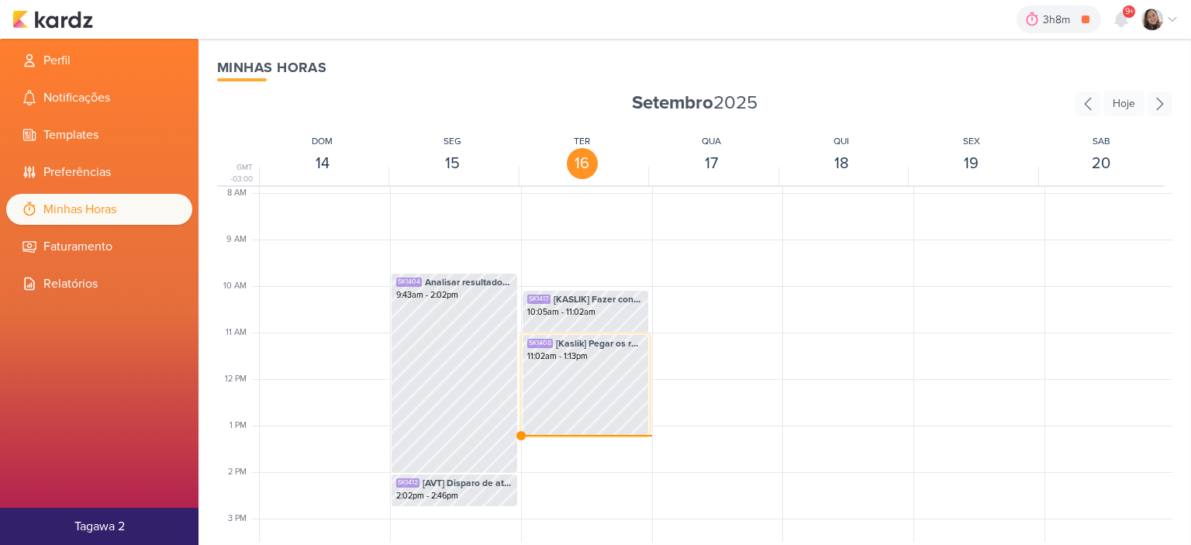
click at [567, 353] on div "11:02am - 1:13pm" at bounding box center [585, 356] width 116 height 12
select select "pm"
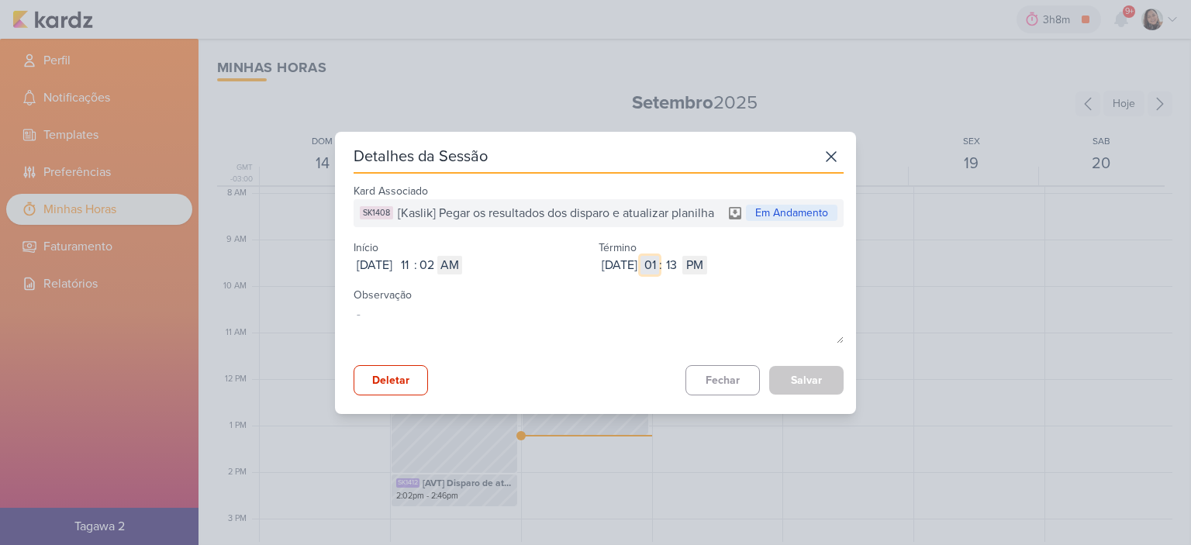
click at [659, 264] on input "01" at bounding box center [649, 265] width 19 height 19
type input "12"
click at [681, 263] on input "13" at bounding box center [671, 265] width 19 height 19
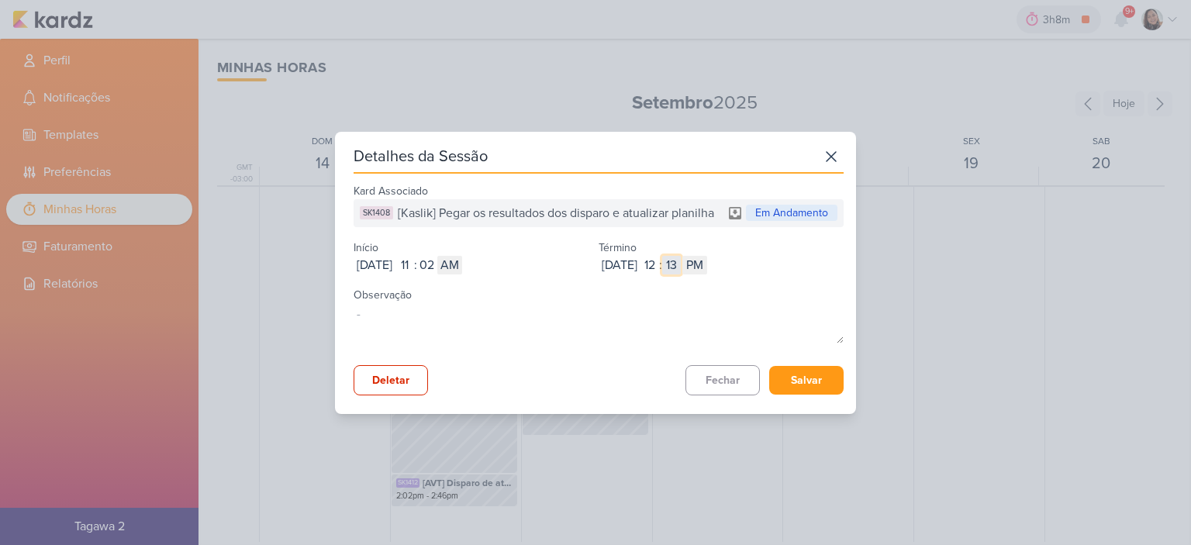
click at [681, 263] on input "13" at bounding box center [671, 265] width 19 height 19
type input "2"
type input "6"
click at [707, 263] on select "AM PM" at bounding box center [694, 265] width 25 height 19
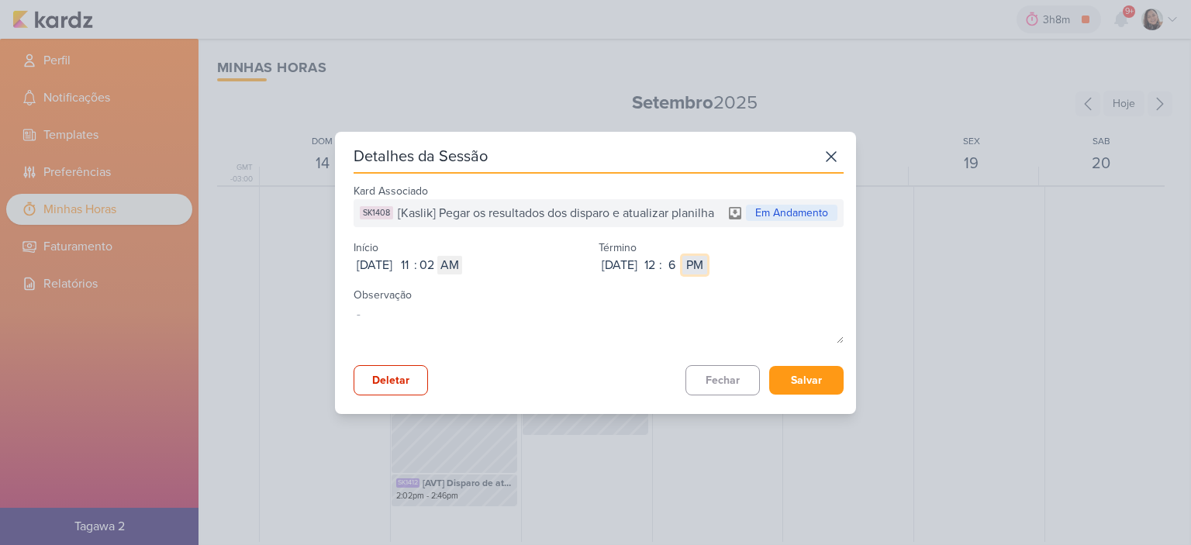
select select "am"
click at [707, 256] on select "AM PM" at bounding box center [694, 265] width 25 height 19
click at [797, 385] on button "Salvar" at bounding box center [806, 380] width 74 height 29
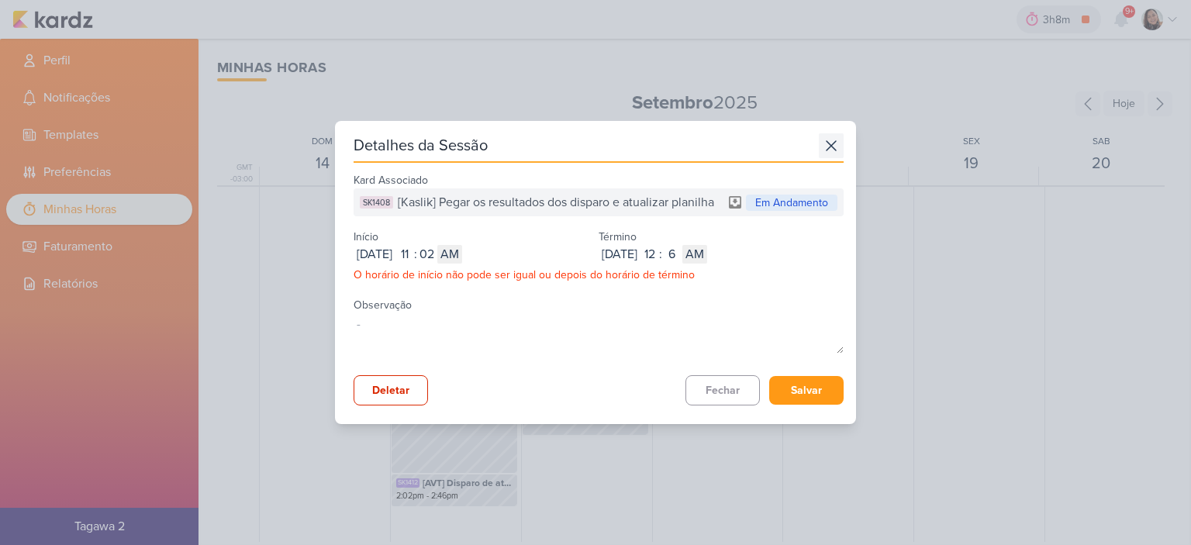
click at [826, 147] on icon at bounding box center [830, 145] width 9 height 9
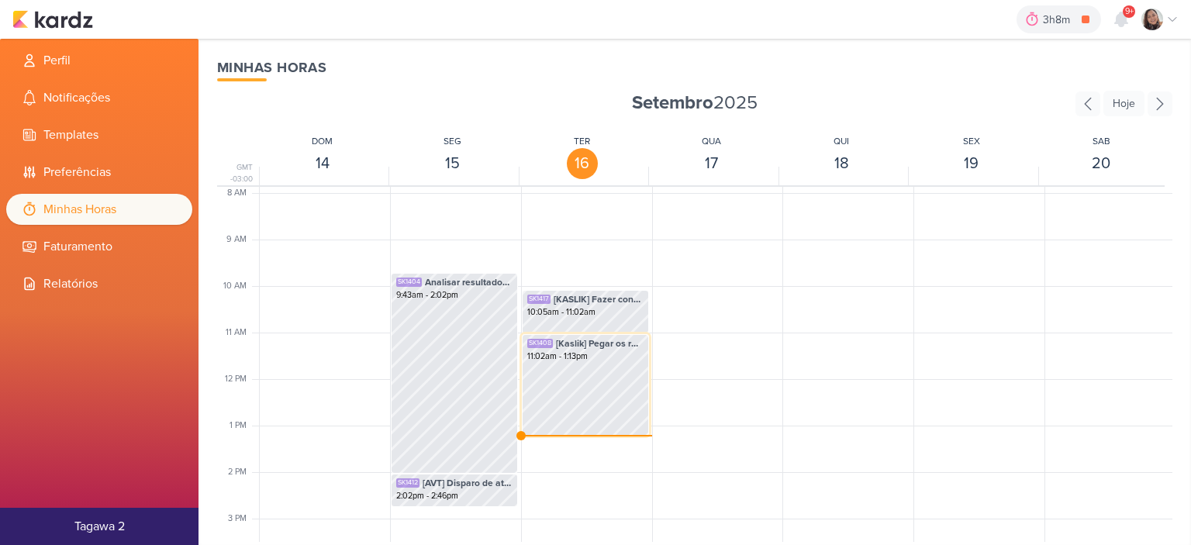
click at [602, 371] on div "SK1408 [Kaslik] Pegar os resultados dos disparo e atualizar planilha 11:02am - …" at bounding box center [585, 385] width 127 height 102
select select "pm"
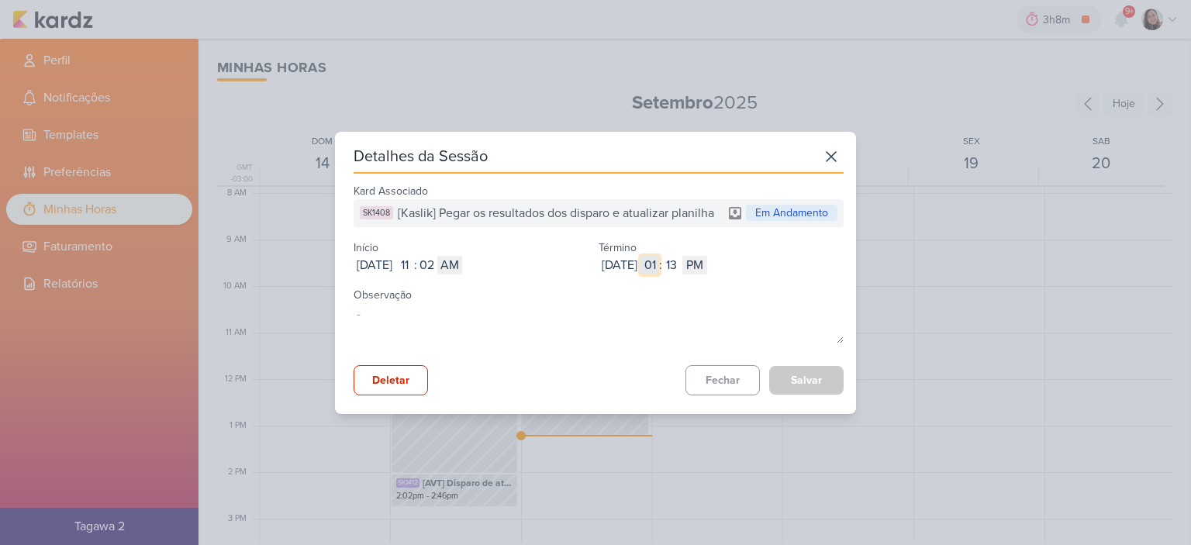
click at [659, 258] on input "01" at bounding box center [649, 265] width 19 height 19
type input "12"
click at [795, 377] on button "Salvar" at bounding box center [806, 380] width 74 height 29
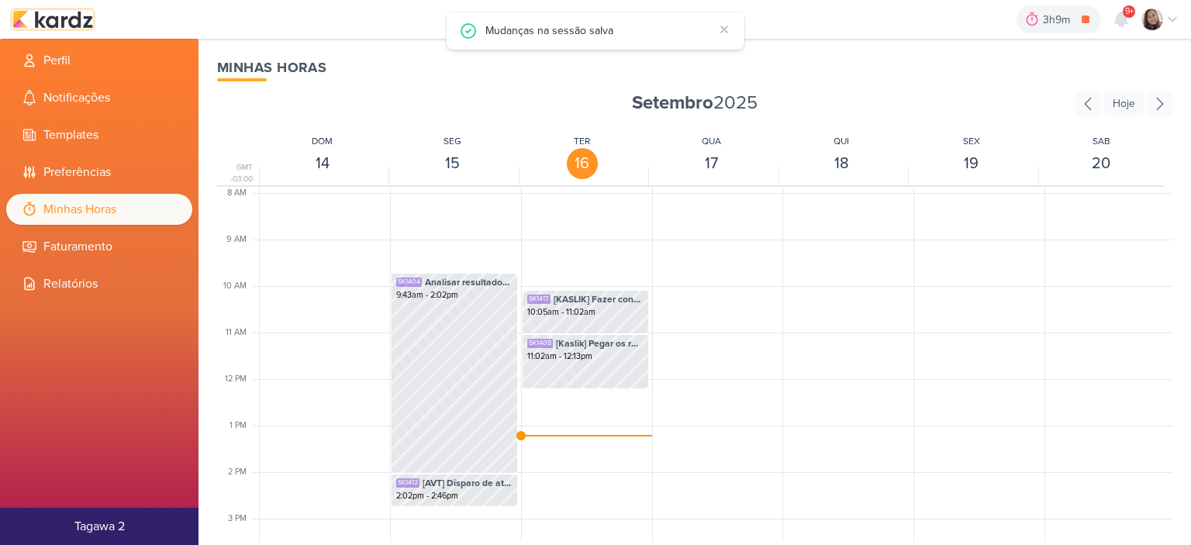
click at [66, 13] on img at bounding box center [52, 19] width 81 height 19
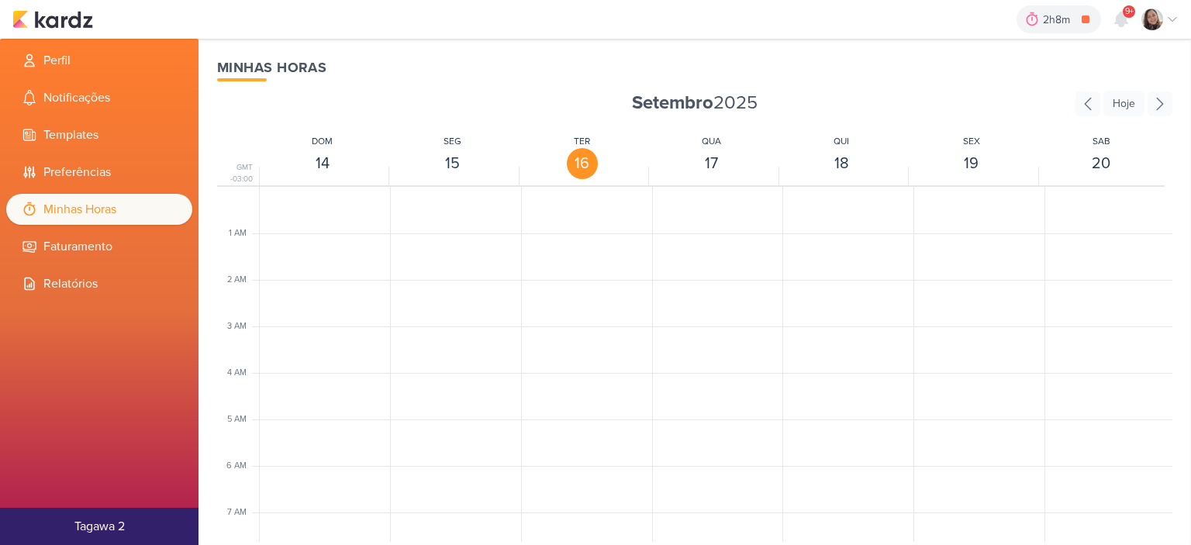
scroll to position [366, 0]
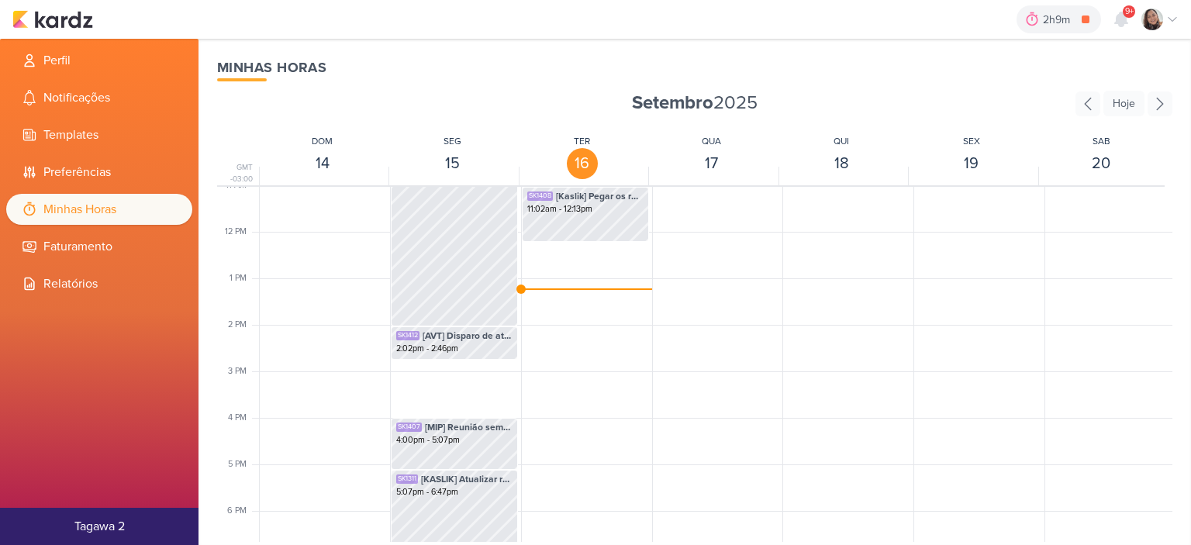
scroll to position [521, 0]
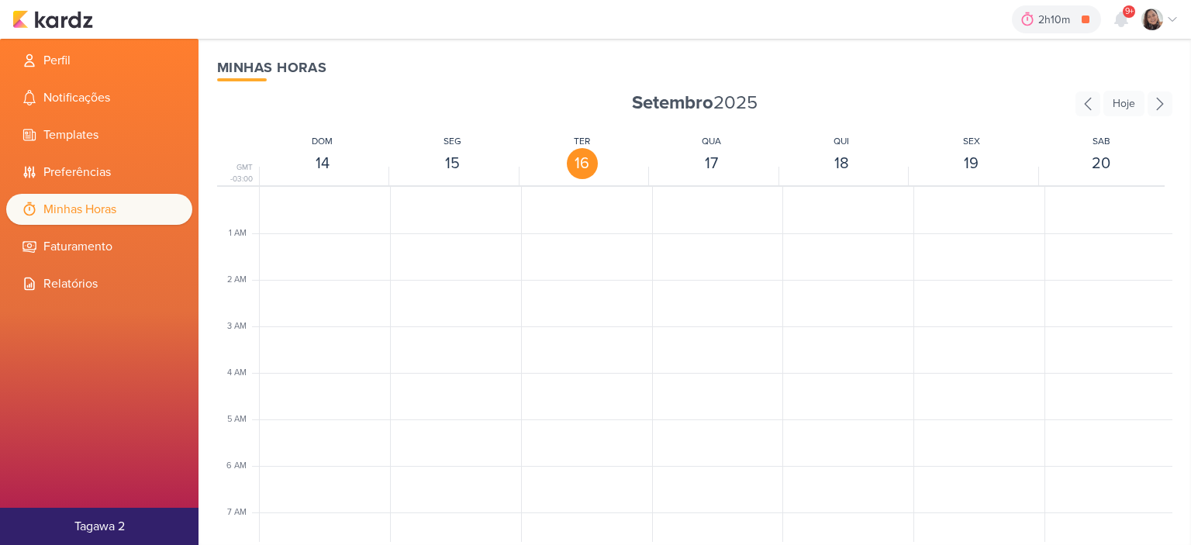
scroll to position [366, 0]
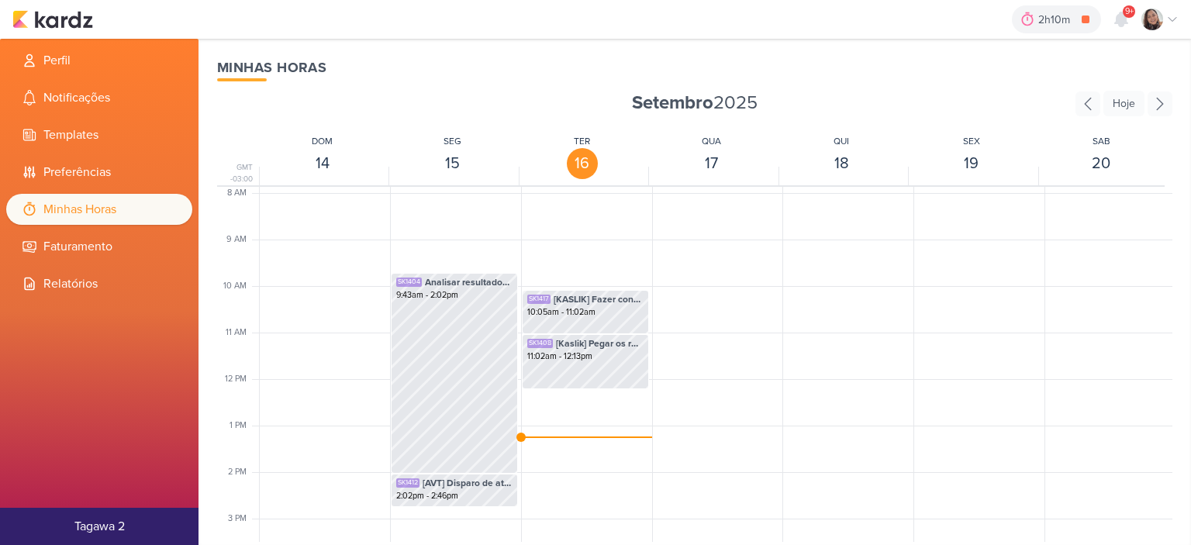
click at [546, 433] on div "SK1408 [Kaslik] Pegar os resultados dos disparo e atualizar planilha 11:02am - …" at bounding box center [585, 379] width 128 height 1116
click at [62, 28] on img at bounding box center [52, 19] width 81 height 19
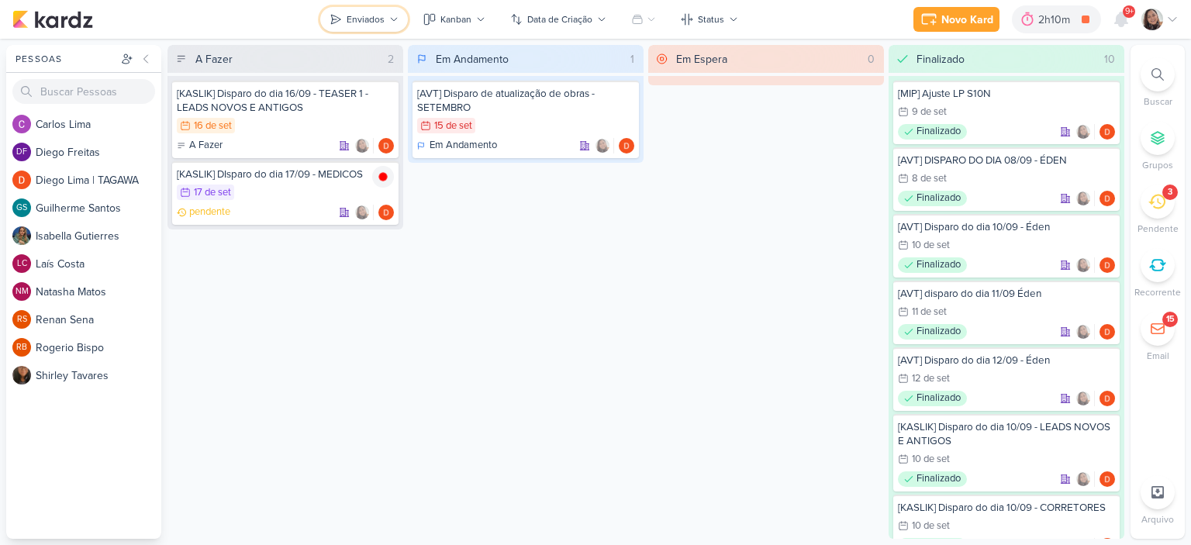
click at [381, 12] on button "Enviados" at bounding box center [364, 19] width 88 height 25
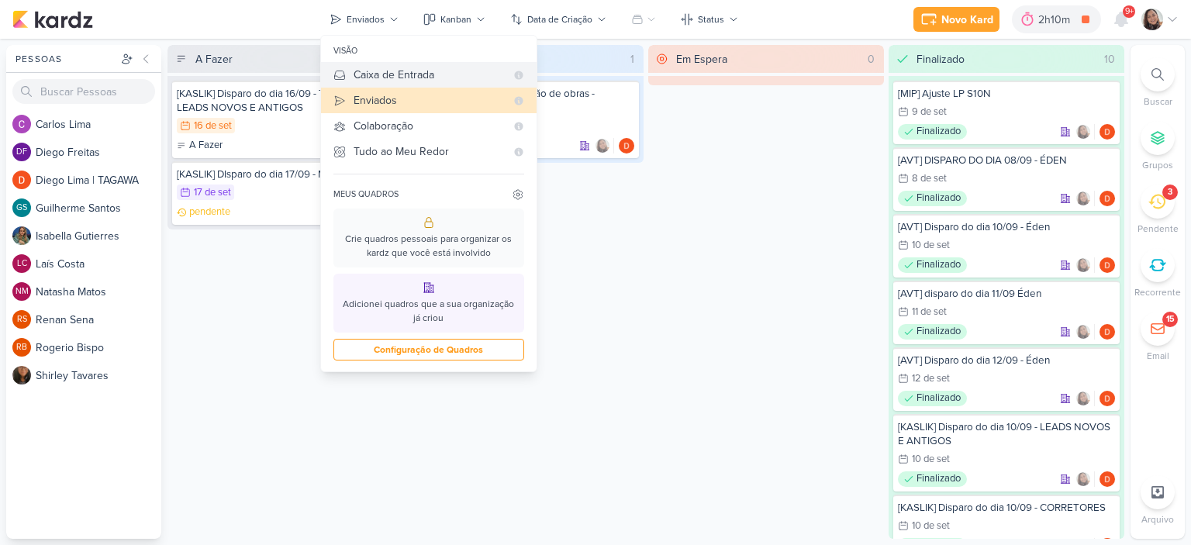
click at [393, 76] on div "Caixa de Entrada" at bounding box center [430, 75] width 152 height 16
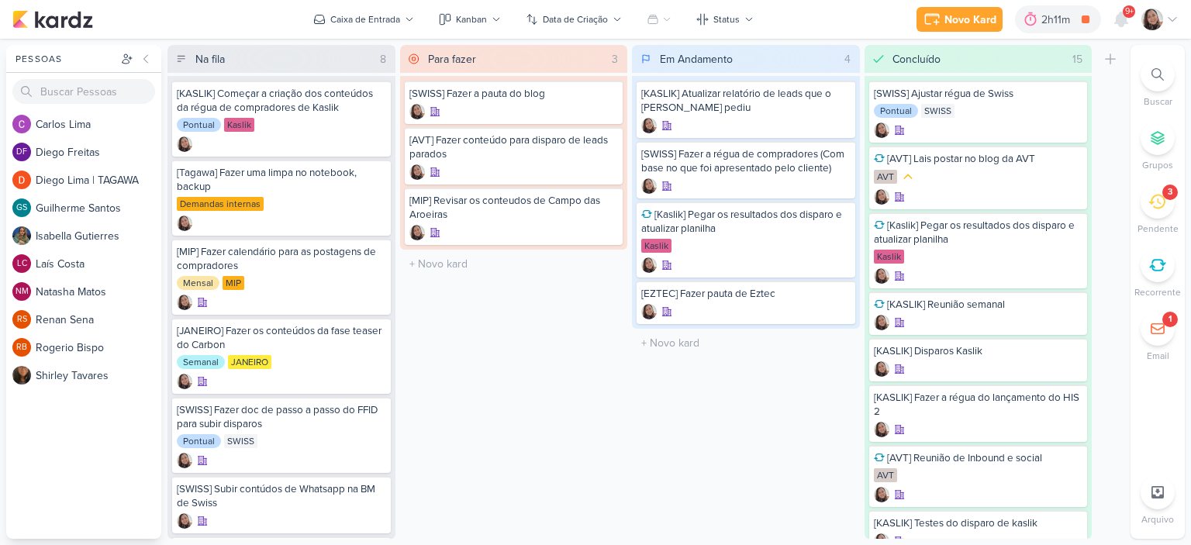
click at [1176, 18] on icon at bounding box center [1172, 19] width 12 height 12
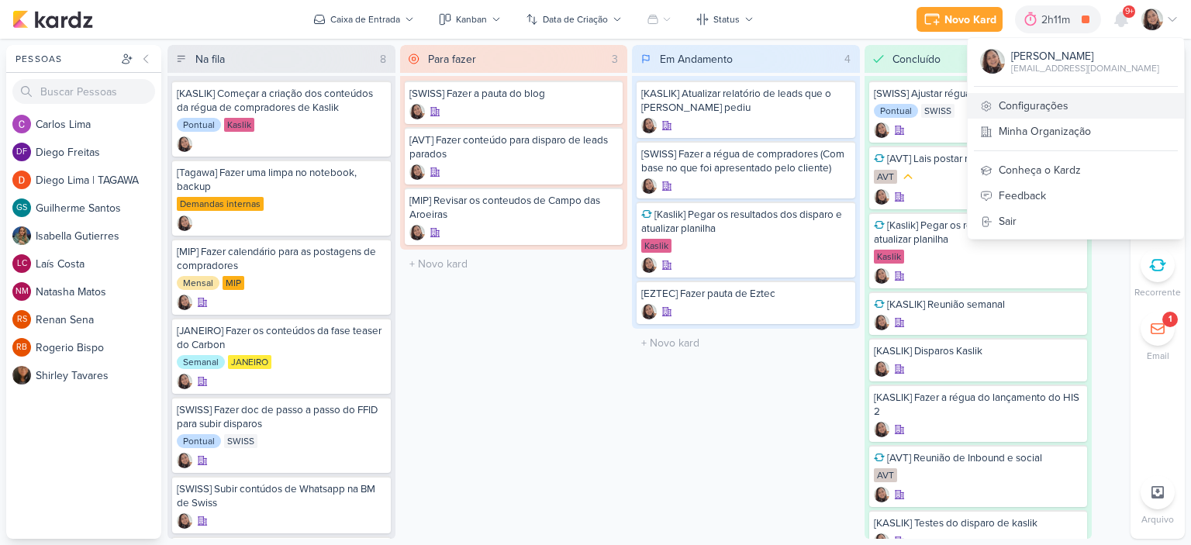
click at [1039, 97] on link "Configurações" at bounding box center [1076, 106] width 216 height 26
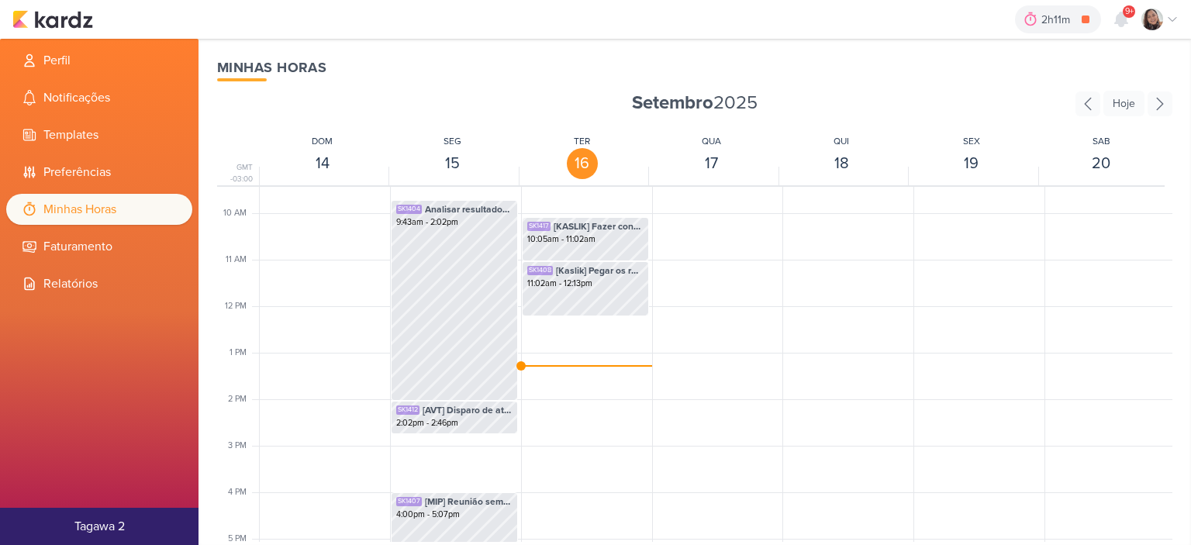
scroll to position [521, 0]
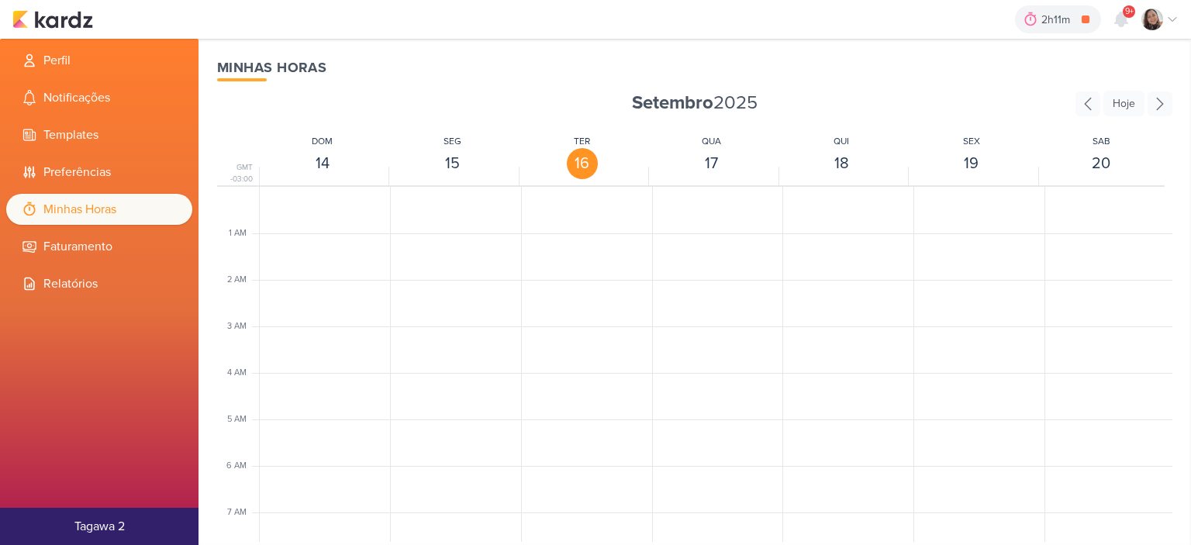
scroll to position [366, 0]
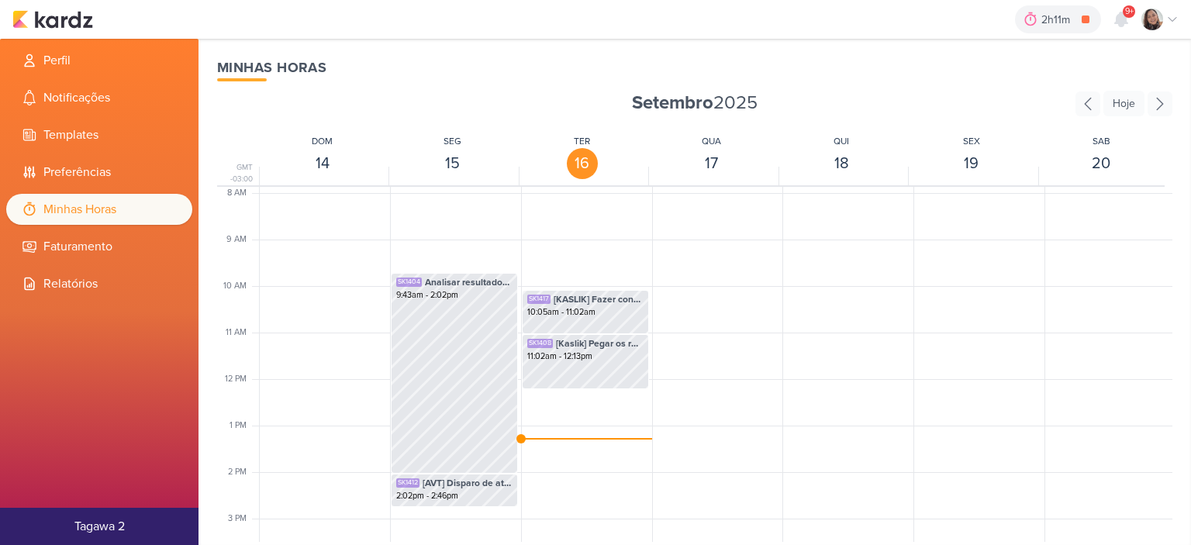
click at [555, 436] on div "SK1408 [Kaslik] Pegar os resultados dos disparo e atualizar planilha 11:02am - …" at bounding box center [585, 379] width 128 height 1116
